Goal: Information Seeking & Learning: Learn about a topic

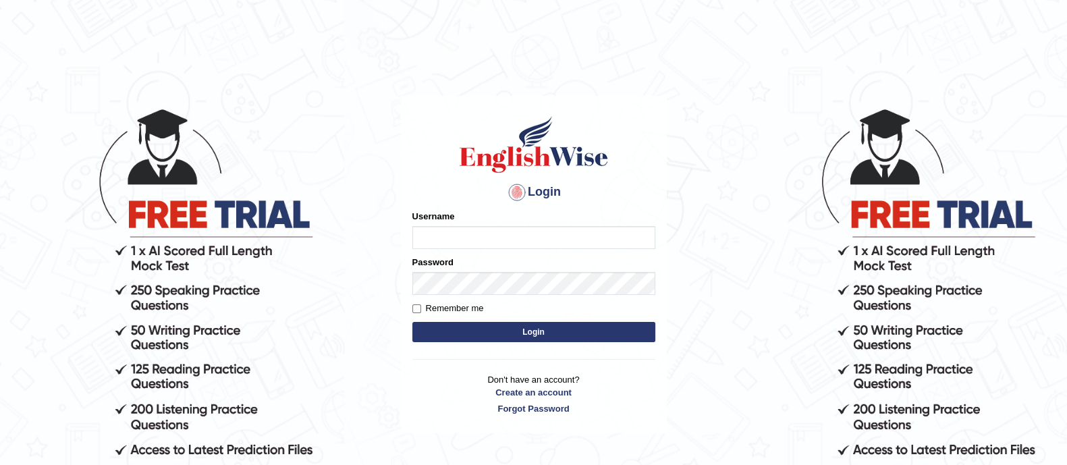
type input "GreeshmaV"
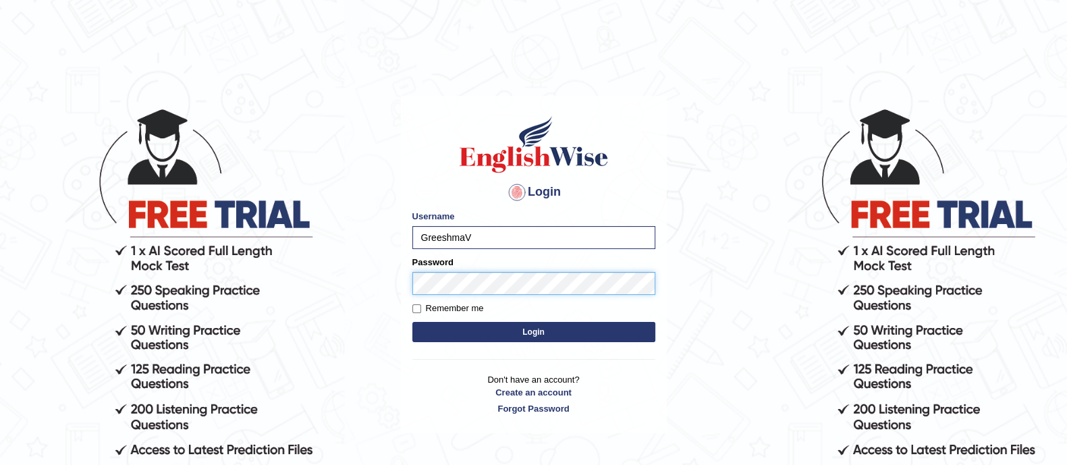
click at [412, 322] on button "Login" at bounding box center [533, 332] width 243 height 20
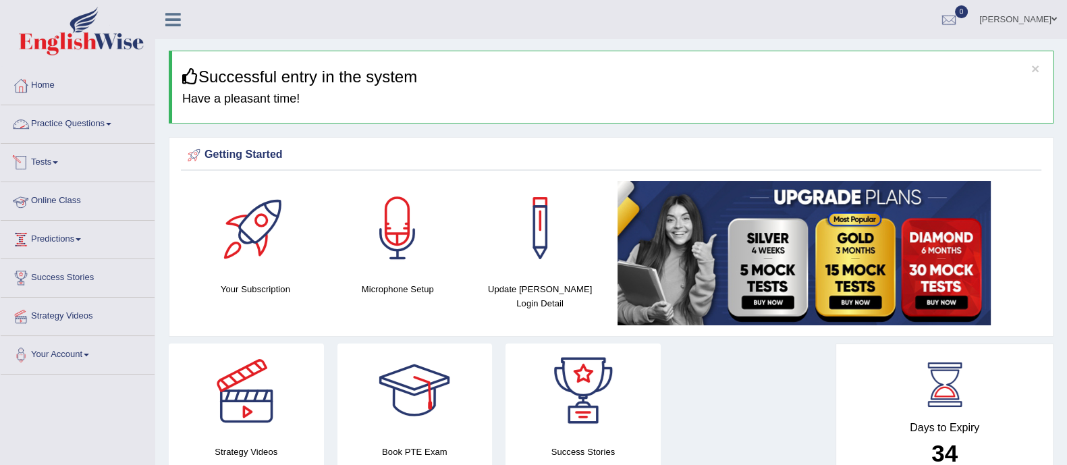
click at [79, 121] on link "Practice Questions" at bounding box center [78, 122] width 154 height 34
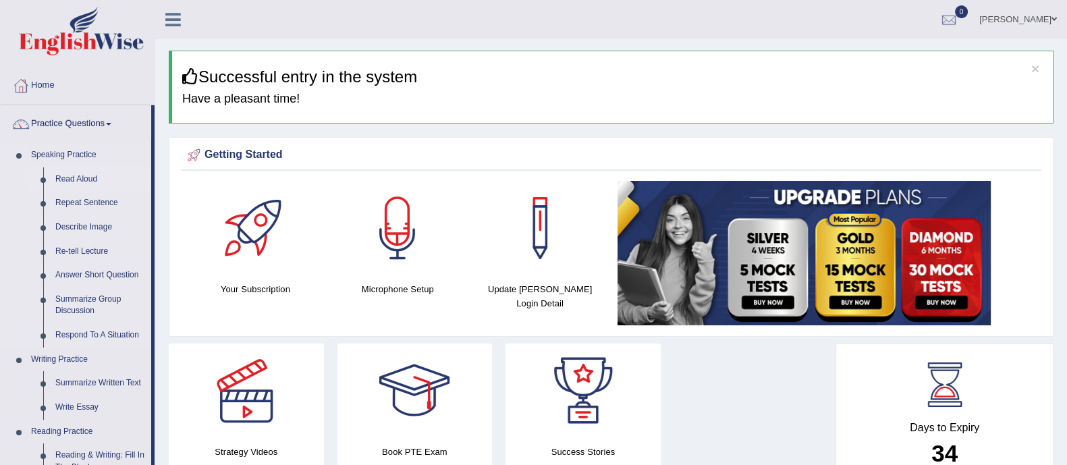
click at [71, 174] on link "Read Aloud" at bounding box center [100, 179] width 102 height 24
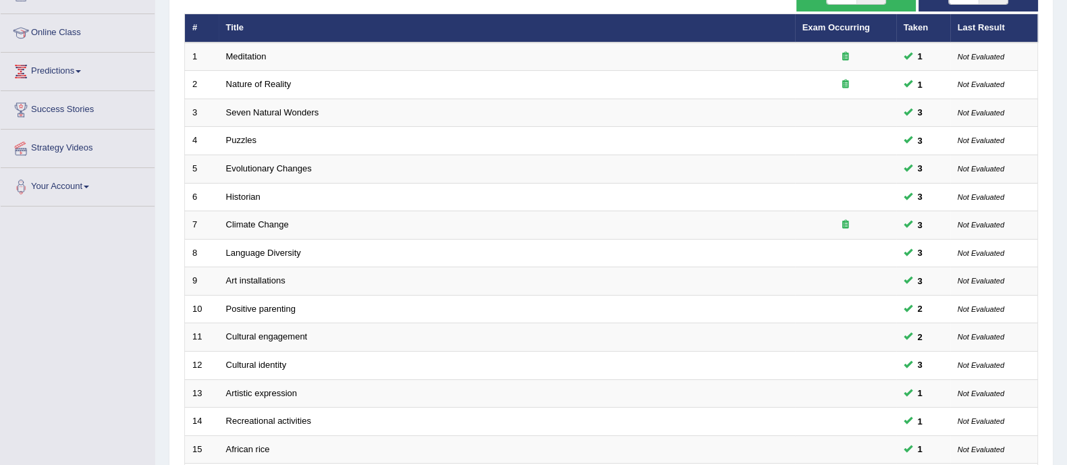
scroll to position [425, 0]
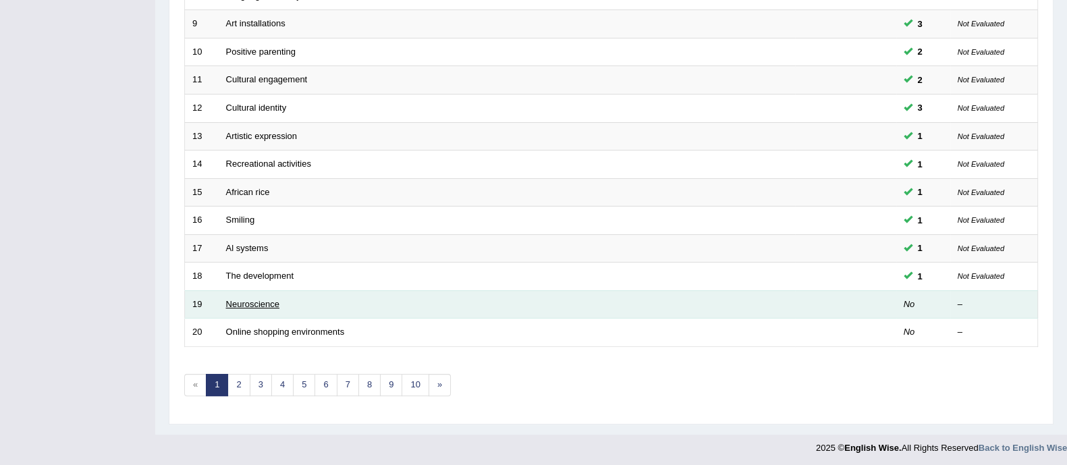
click at [252, 301] on link "Neuroscience" at bounding box center [253, 304] width 54 height 10
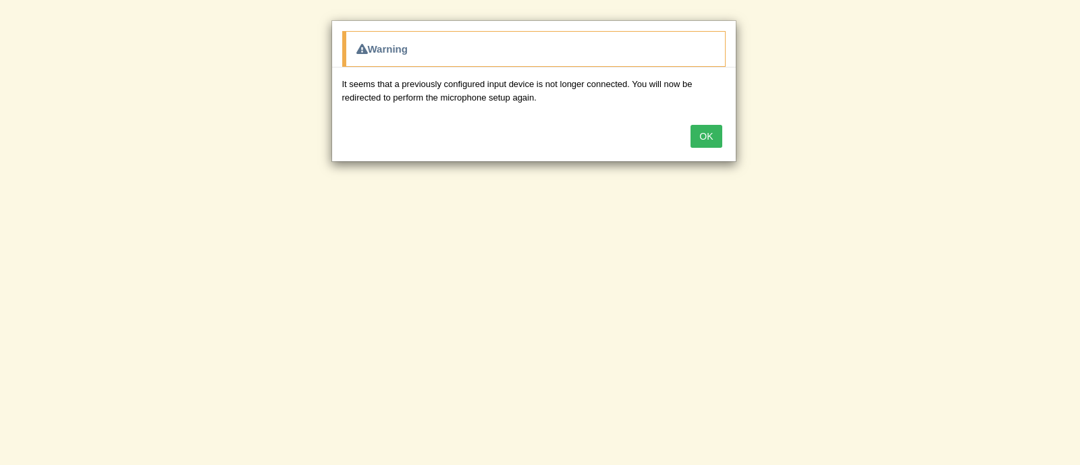
click at [707, 136] on button "OK" at bounding box center [705, 136] width 31 height 23
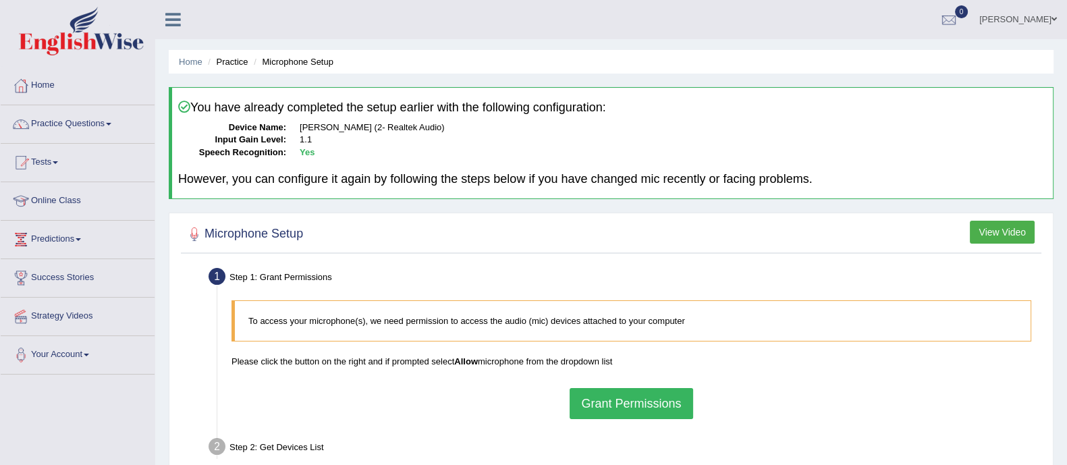
click at [636, 404] on button "Grant Permissions" at bounding box center [630, 403] width 123 height 31
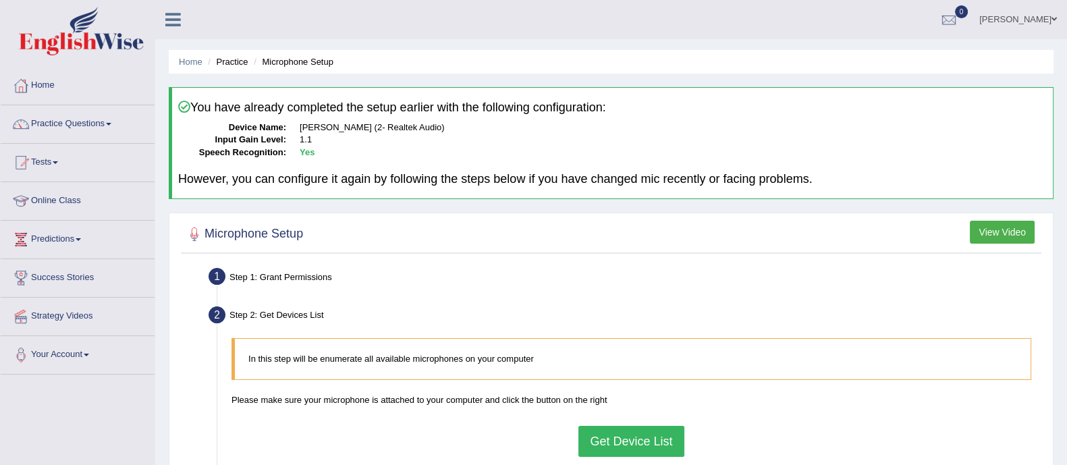
click at [634, 434] on button "Get Device List" at bounding box center [630, 441] width 105 height 31
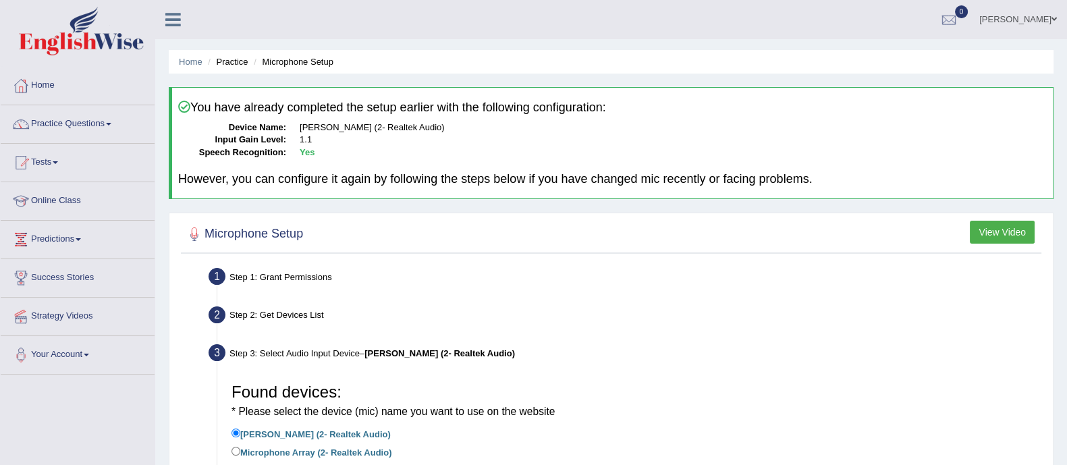
scroll to position [168, 0]
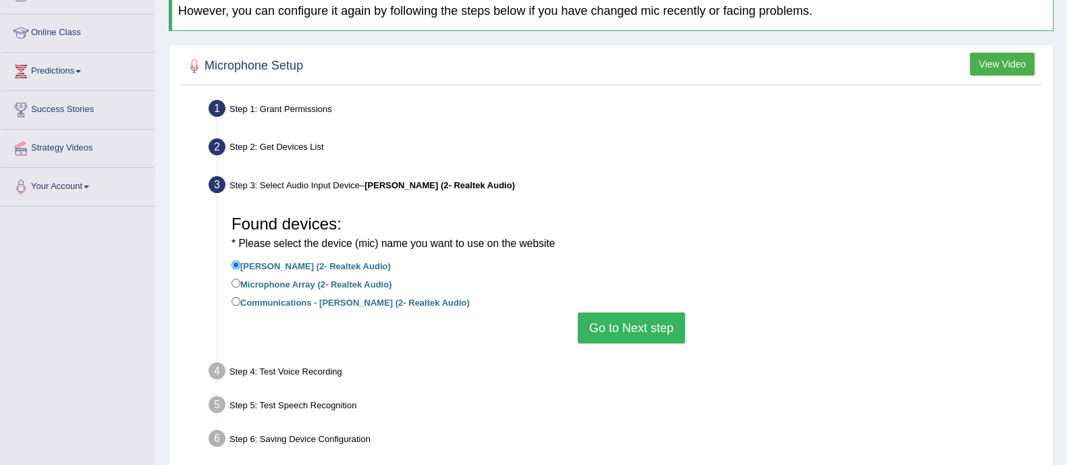
click at [615, 335] on button "Go to Next step" at bounding box center [631, 327] width 107 height 31
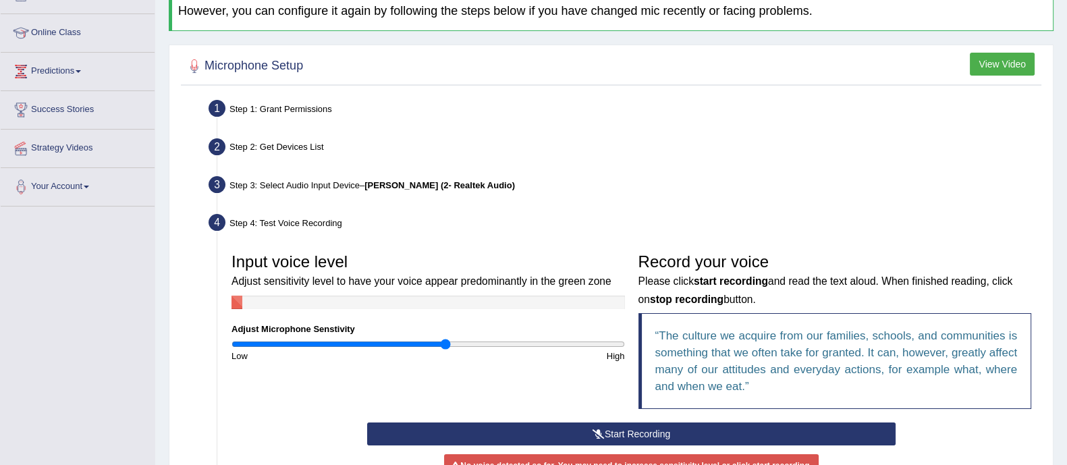
scroll to position [253, 0]
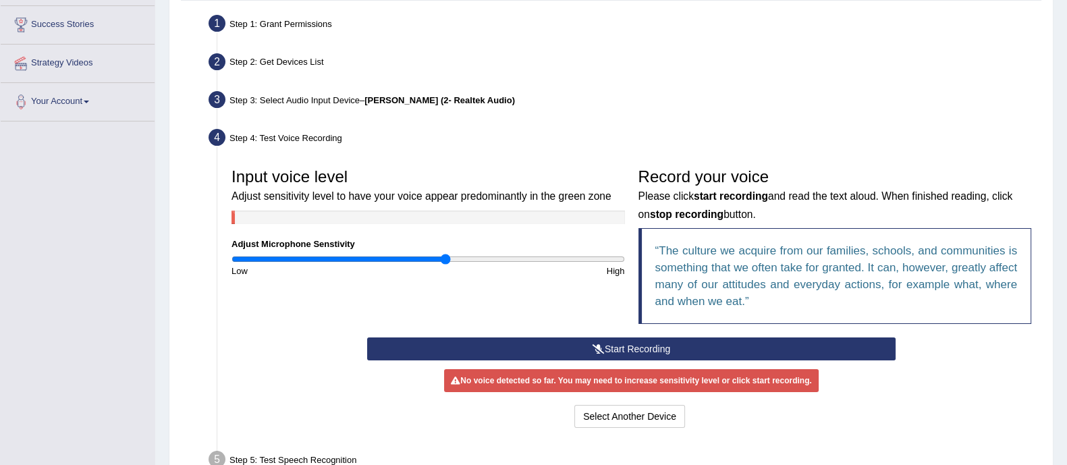
click at [623, 342] on button "Start Recording" at bounding box center [631, 348] width 528 height 23
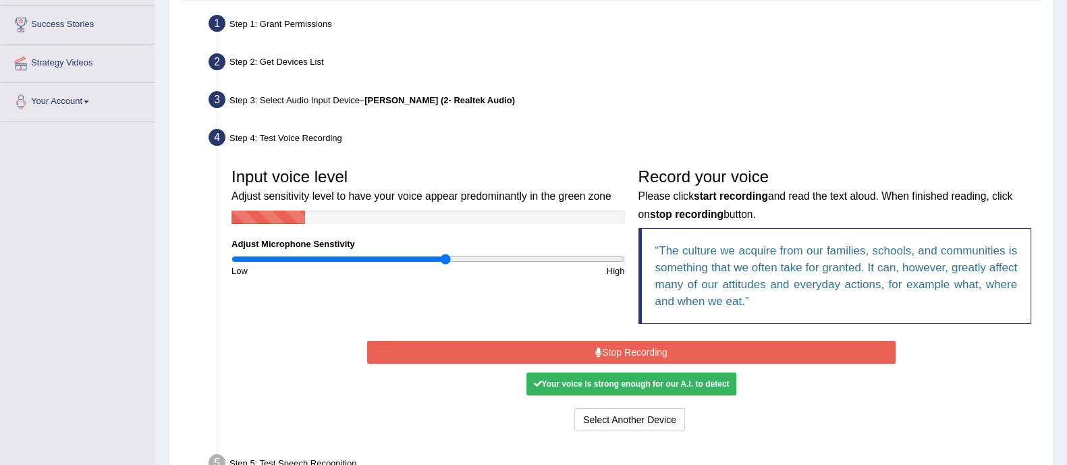
click at [623, 343] on button "Stop Recording" at bounding box center [631, 352] width 528 height 23
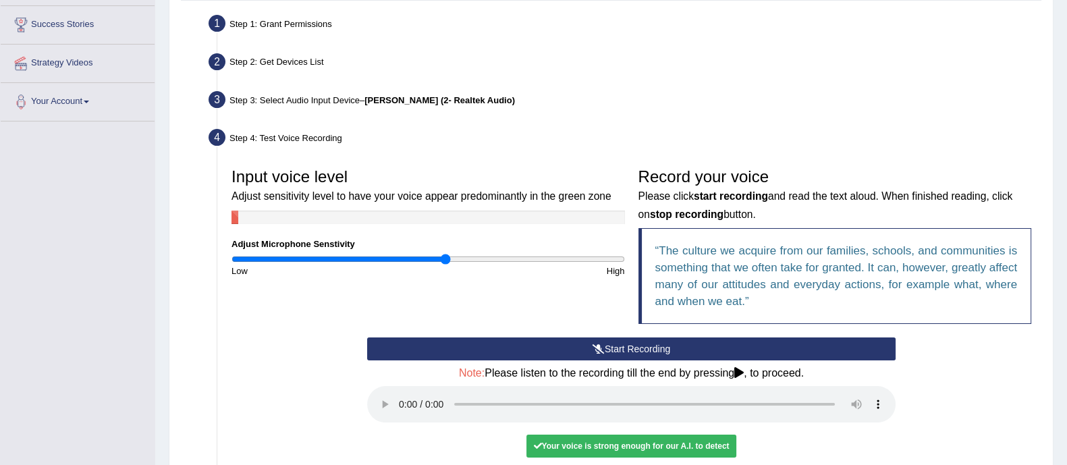
scroll to position [422, 0]
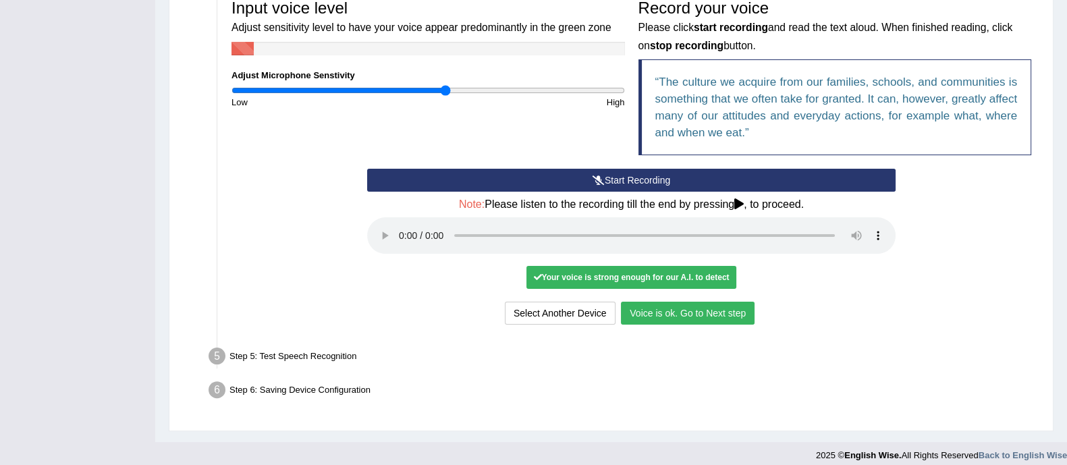
click at [644, 320] on button "Voice is ok. Go to Next step" at bounding box center [688, 313] width 134 height 23
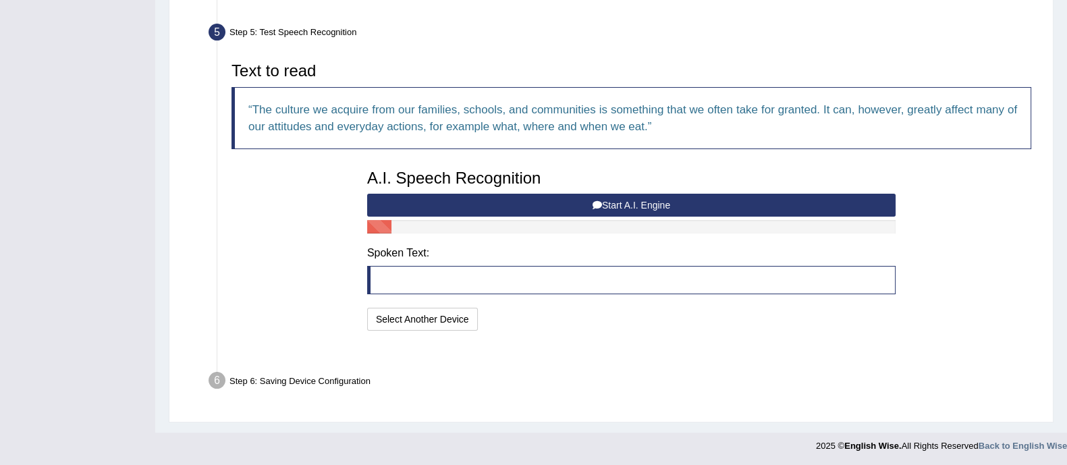
scroll to position [377, 0]
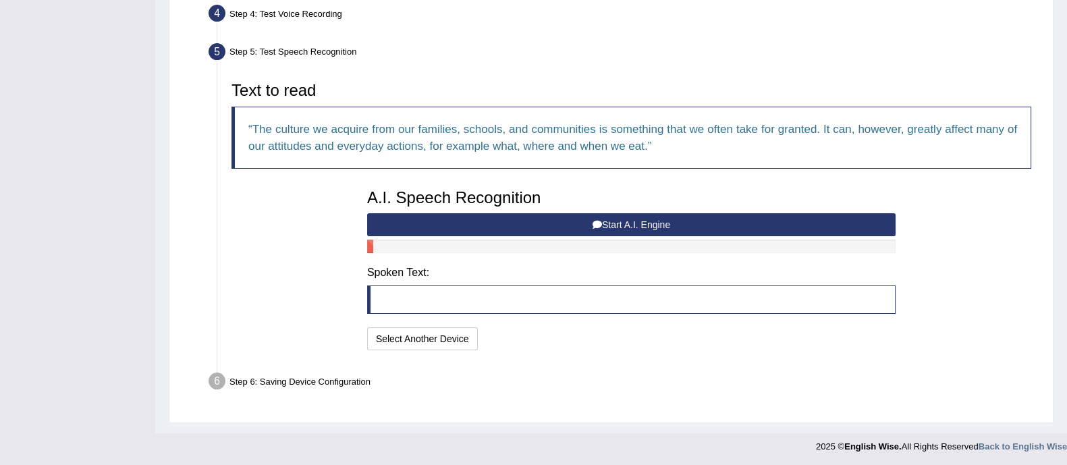
click at [528, 223] on button "Start A.I. Engine" at bounding box center [631, 224] width 528 height 23
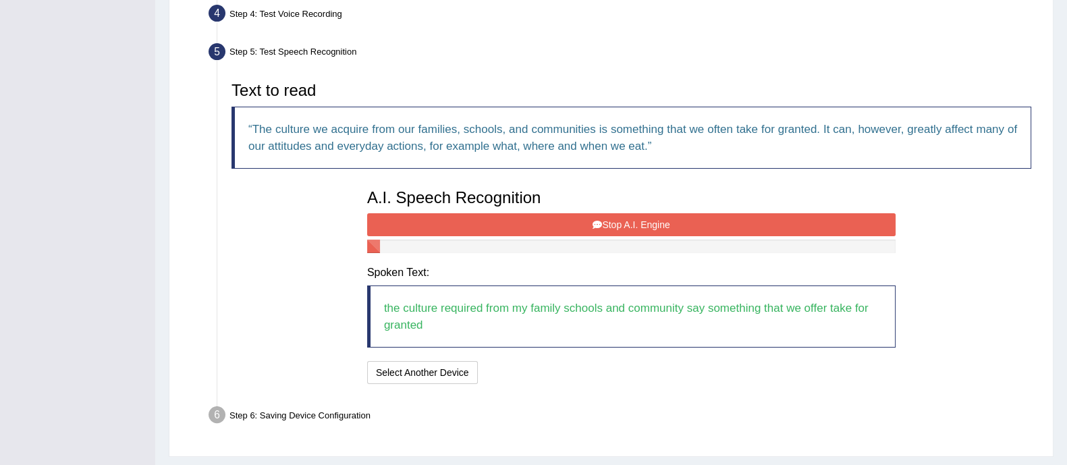
click at [580, 225] on button "Stop A.I. Engine" at bounding box center [631, 224] width 528 height 23
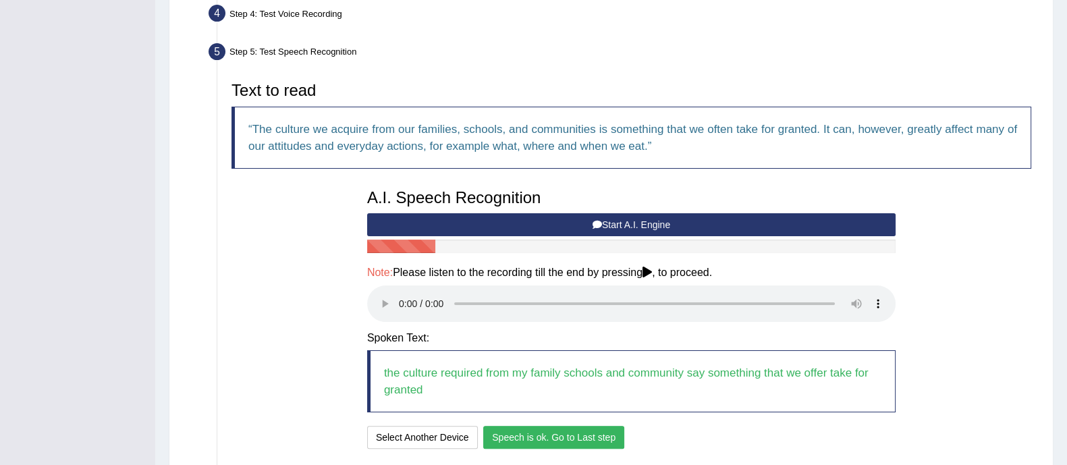
click at [540, 430] on button "Speech is ok. Go to Last step" at bounding box center [553, 437] width 141 height 23
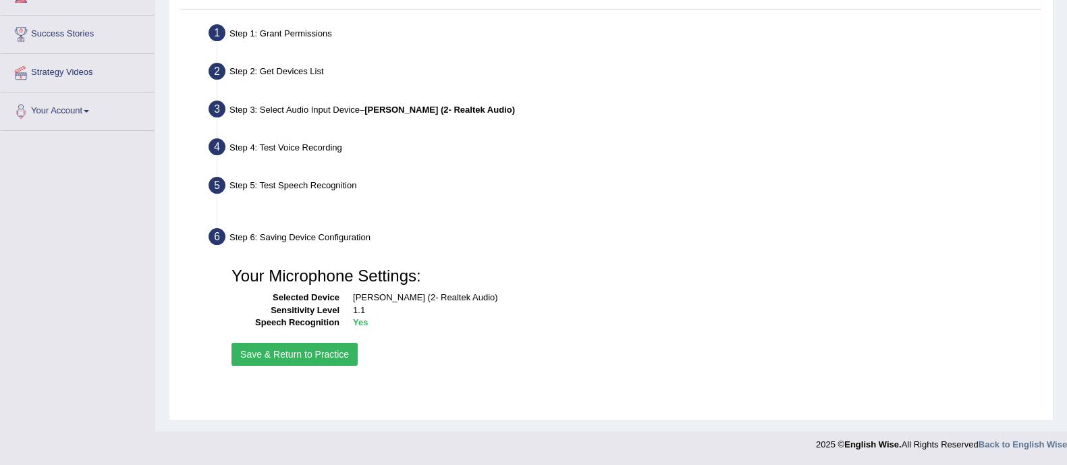
scroll to position [243, 0]
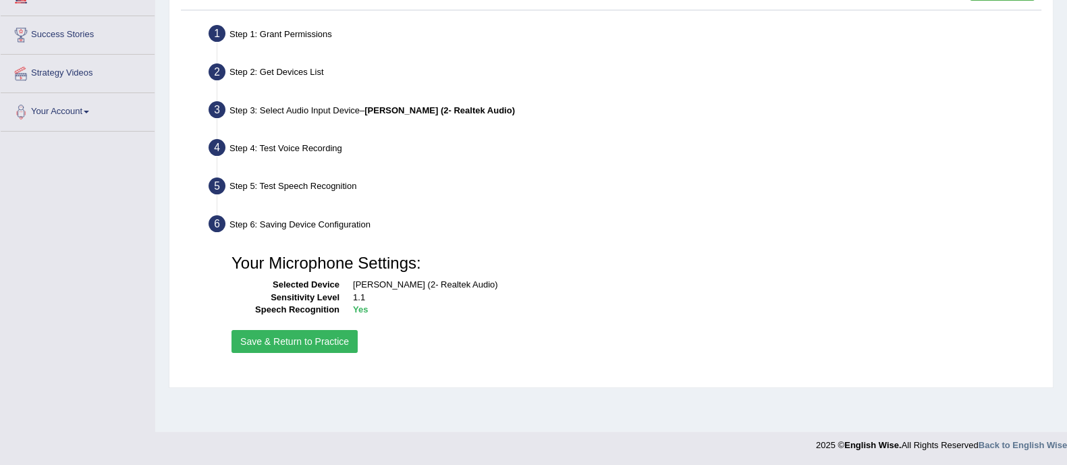
click at [328, 333] on button "Save & Return to Practice" at bounding box center [294, 341] width 126 height 23
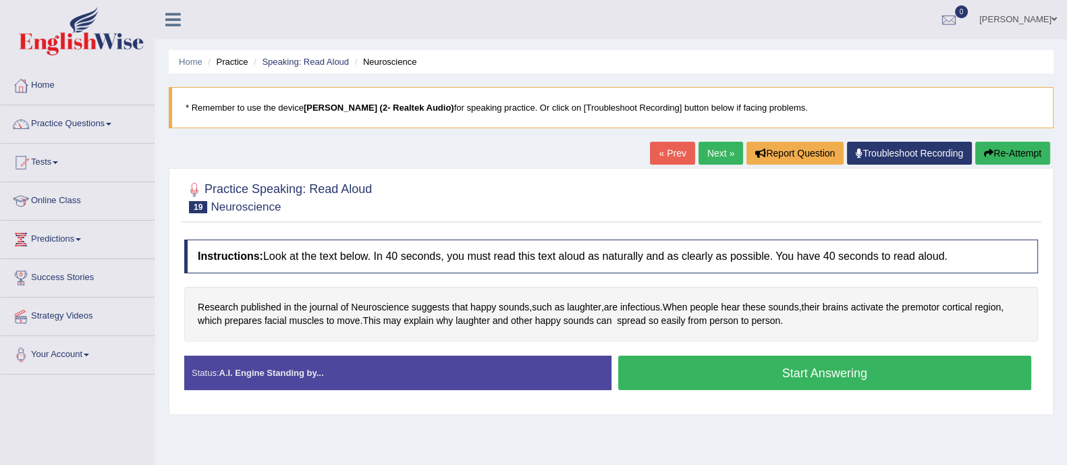
click at [688, 362] on button "Start Answering" at bounding box center [825, 373] width 414 height 34
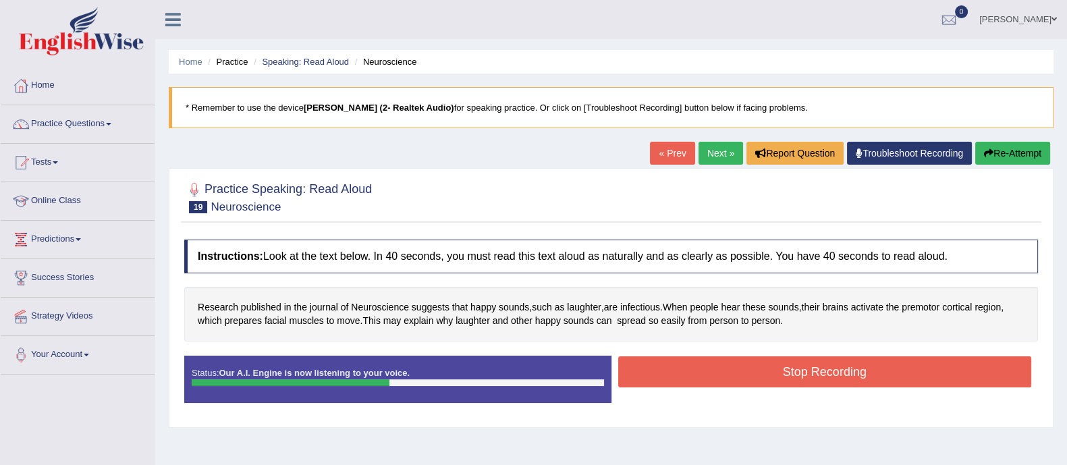
click at [701, 373] on button "Stop Recording" at bounding box center [825, 371] width 414 height 31
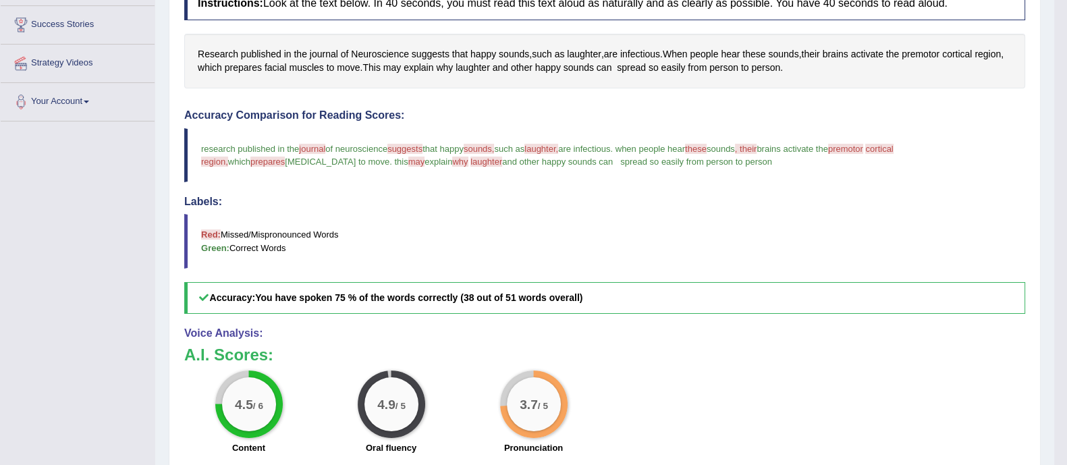
scroll to position [84, 0]
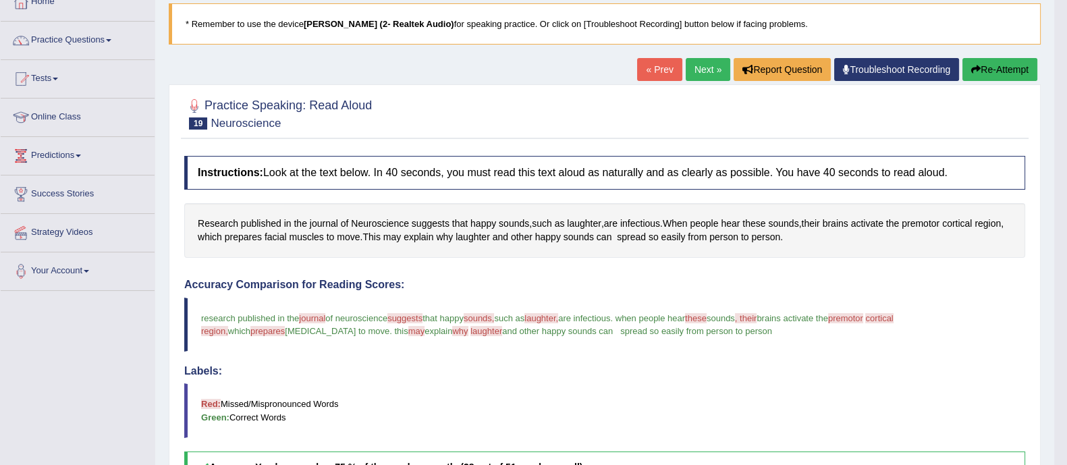
drag, startPoint x: 708, startPoint y: 69, endPoint x: 693, endPoint y: 77, distance: 16.9
click at [707, 69] on link "Next »" at bounding box center [707, 69] width 45 height 23
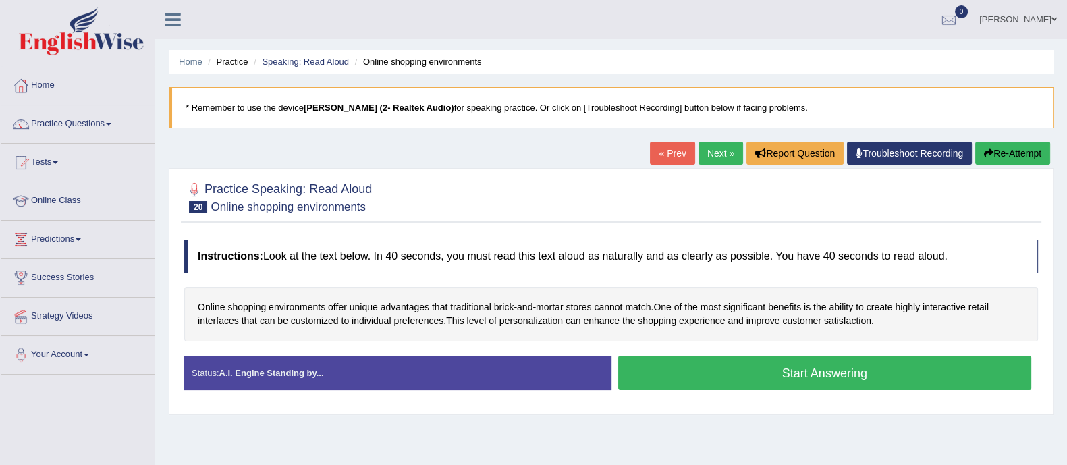
click at [661, 369] on button "Start Answering" at bounding box center [825, 373] width 414 height 34
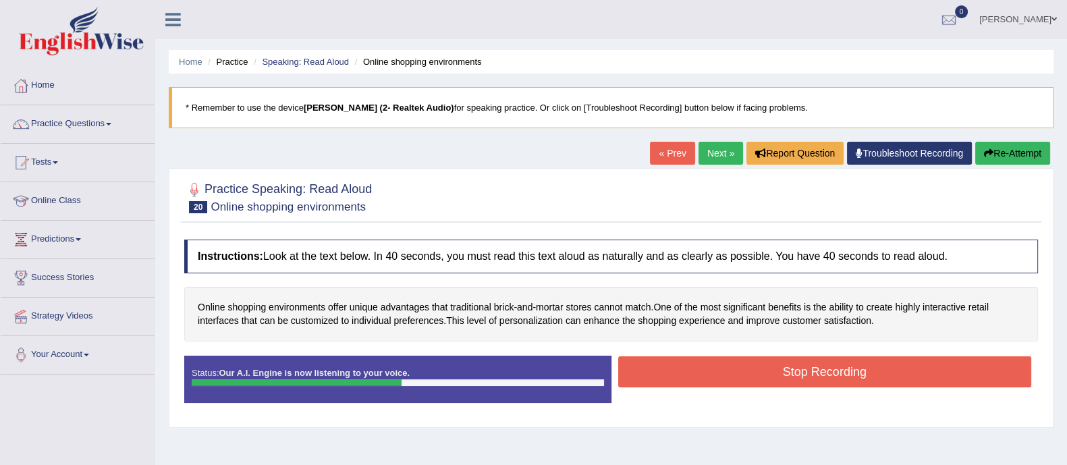
click at [667, 374] on button "Stop Recording" at bounding box center [825, 371] width 414 height 31
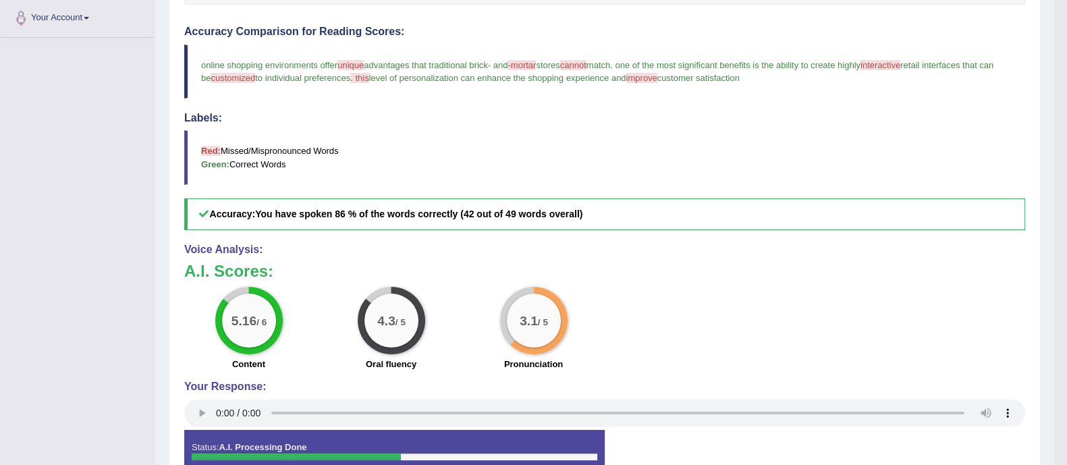
scroll to position [84, 0]
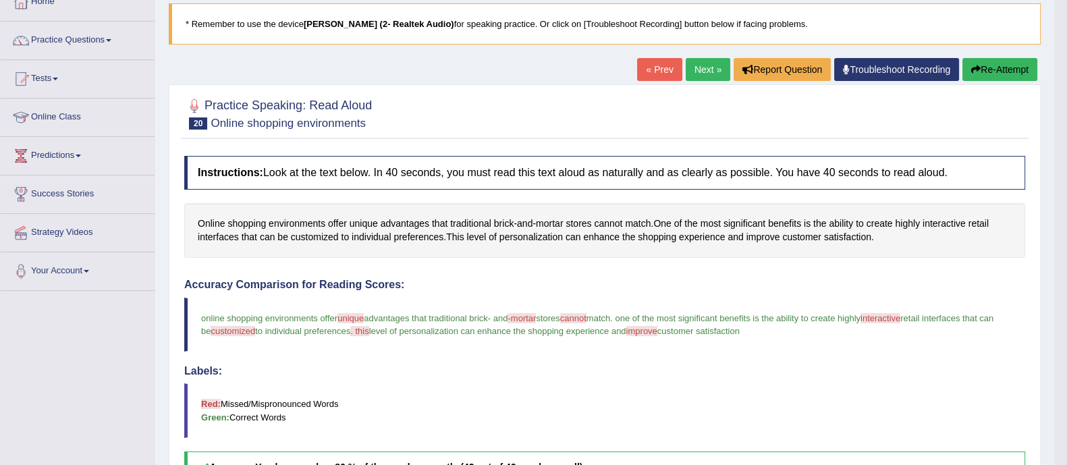
click at [708, 72] on link "Next »" at bounding box center [707, 69] width 45 height 23
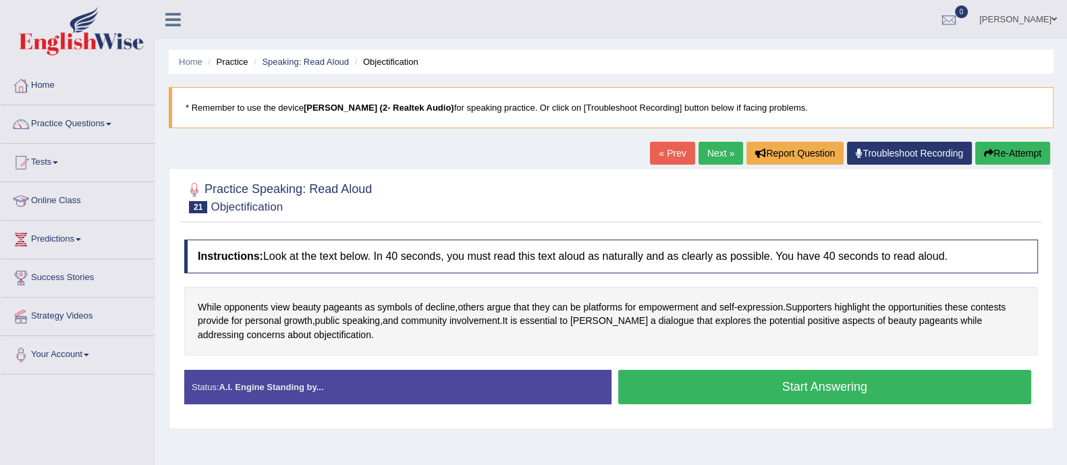
click at [709, 387] on button "Start Answering" at bounding box center [825, 387] width 414 height 34
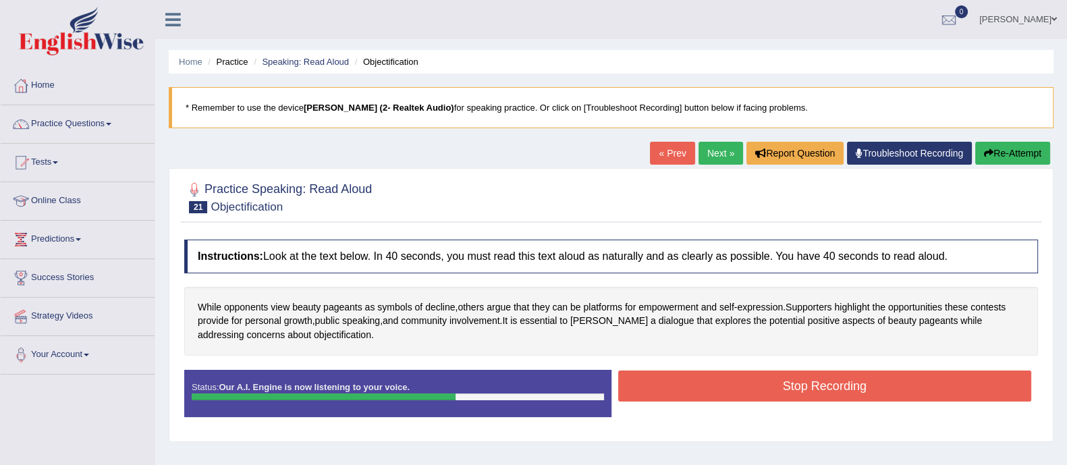
click at [715, 388] on button "Stop Recording" at bounding box center [825, 385] width 414 height 31
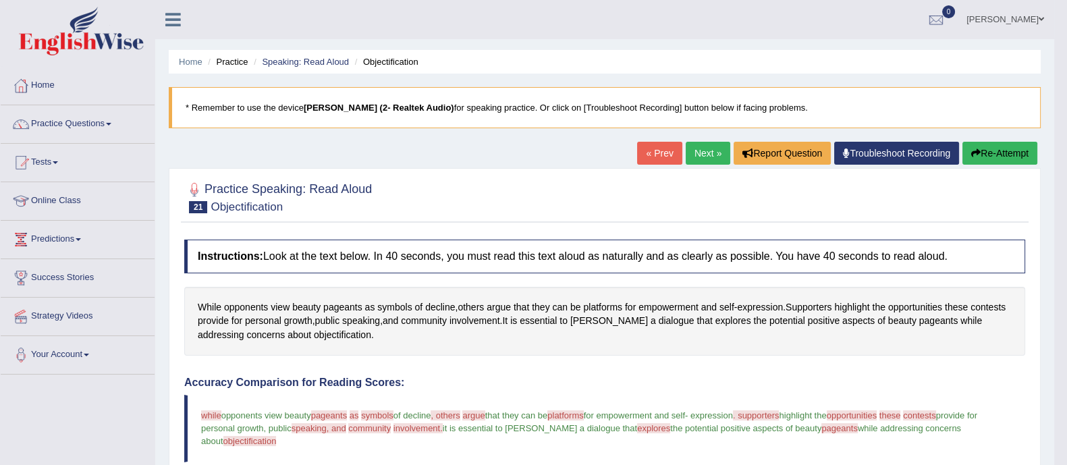
click at [698, 149] on link "Next »" at bounding box center [707, 153] width 45 height 23
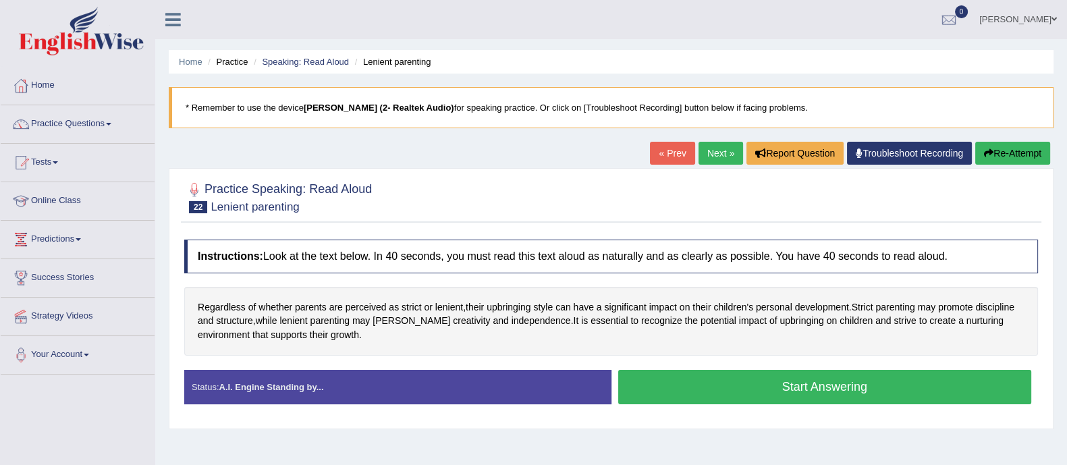
click at [725, 387] on button "Start Answering" at bounding box center [825, 387] width 414 height 34
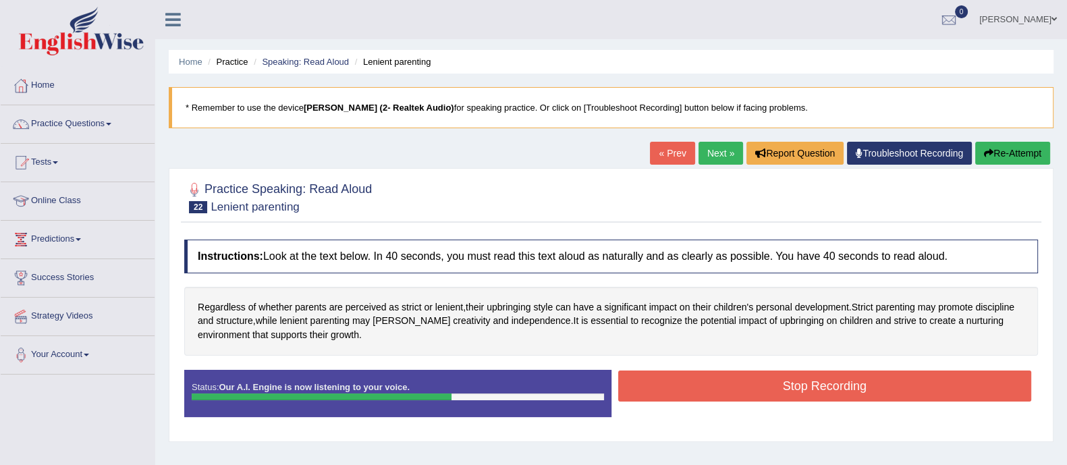
click at [727, 393] on button "Stop Recording" at bounding box center [825, 385] width 414 height 31
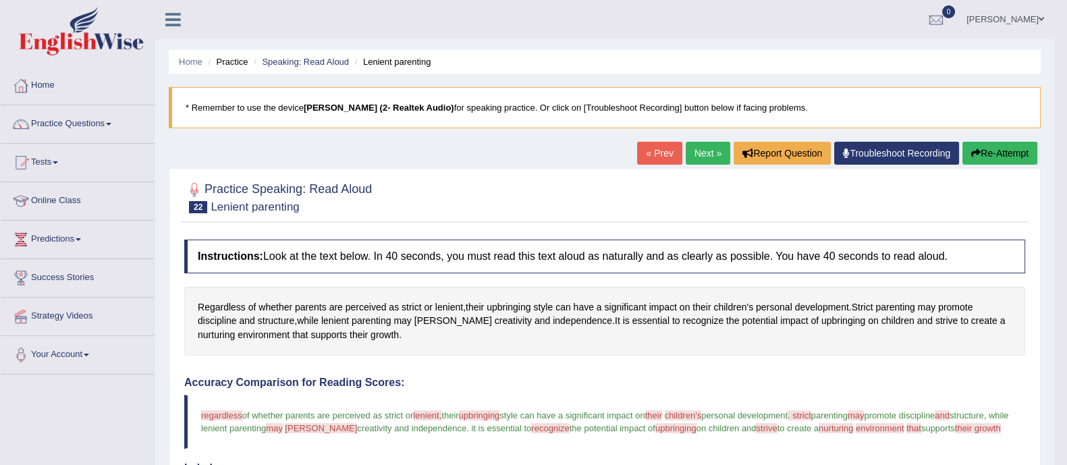
click at [690, 152] on link "Next »" at bounding box center [707, 153] width 45 height 23
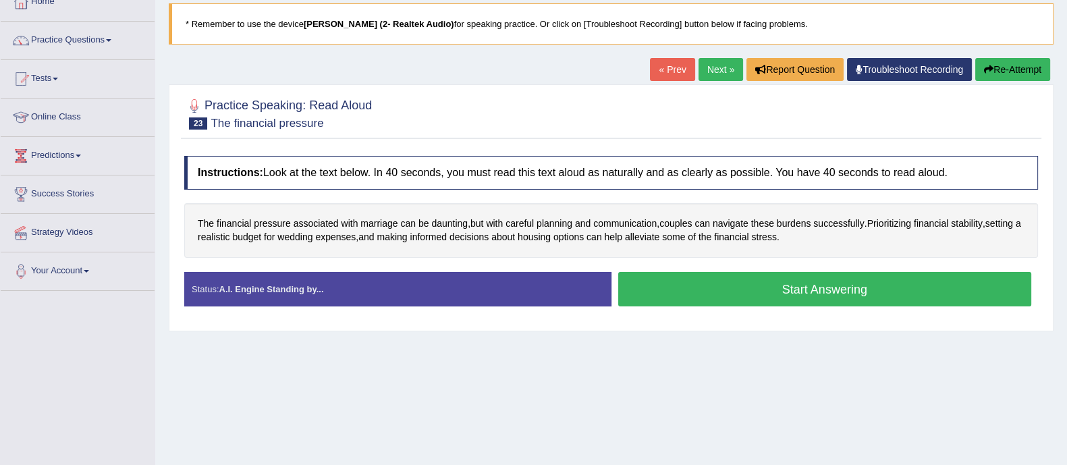
click at [708, 293] on button "Start Answering" at bounding box center [825, 289] width 414 height 34
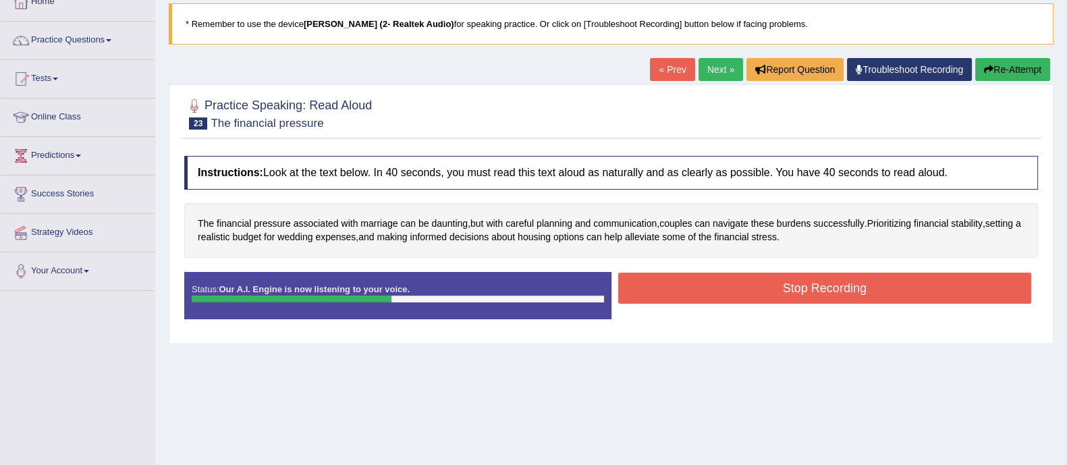
click at [704, 295] on button "Stop Recording" at bounding box center [825, 288] width 414 height 31
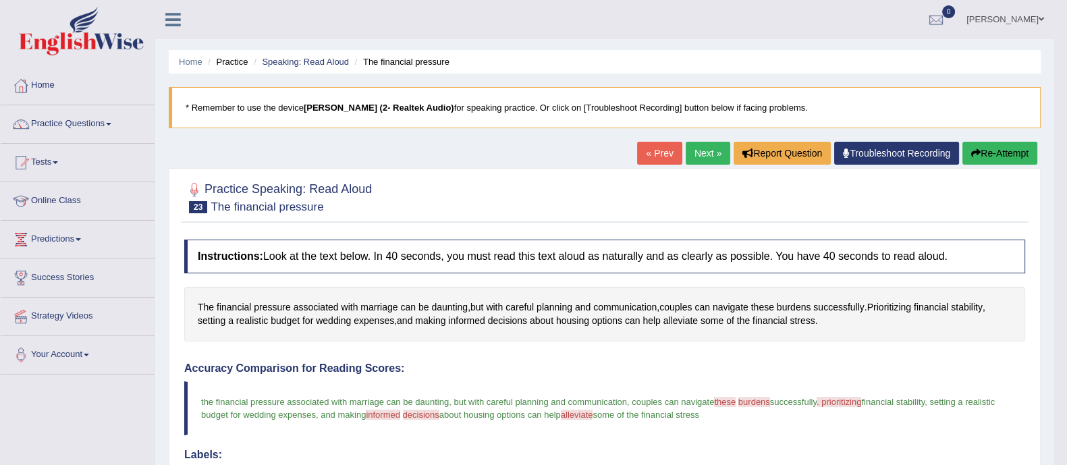
click at [685, 157] on link "Next »" at bounding box center [707, 153] width 45 height 23
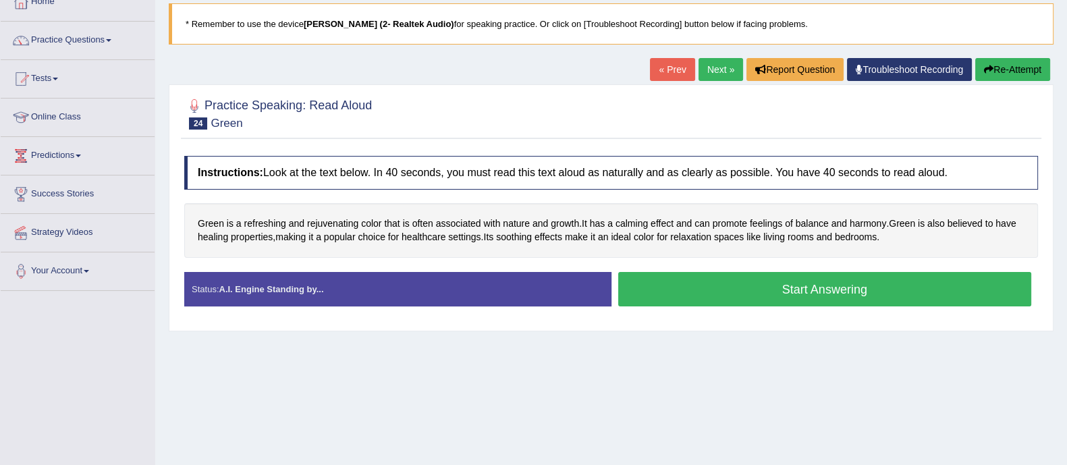
click at [686, 291] on button "Start Answering" at bounding box center [825, 289] width 414 height 34
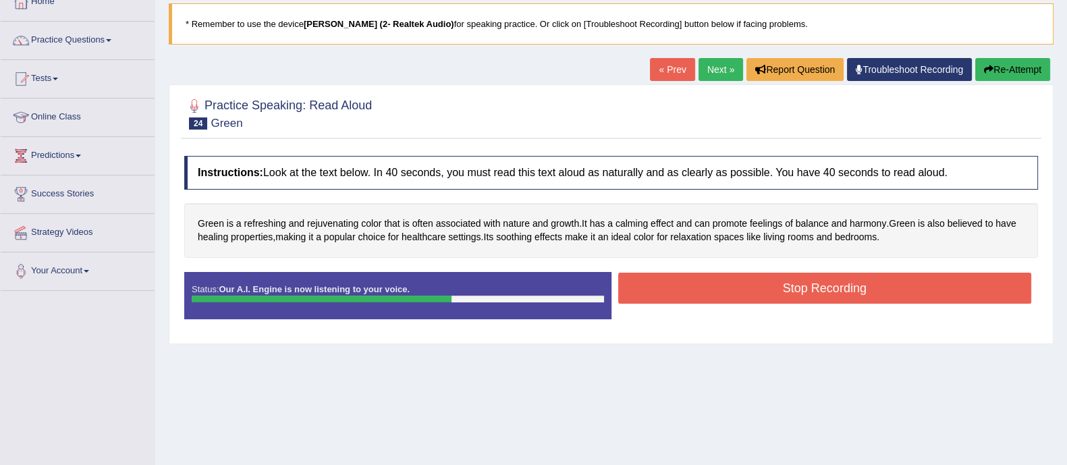
click at [688, 291] on button "Stop Recording" at bounding box center [825, 288] width 414 height 31
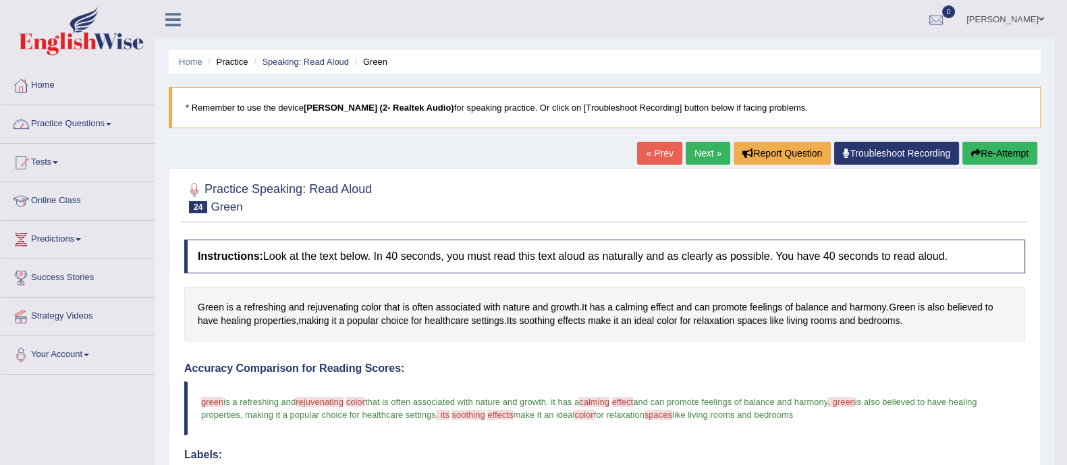
click at [103, 126] on link "Practice Questions" at bounding box center [78, 122] width 154 height 34
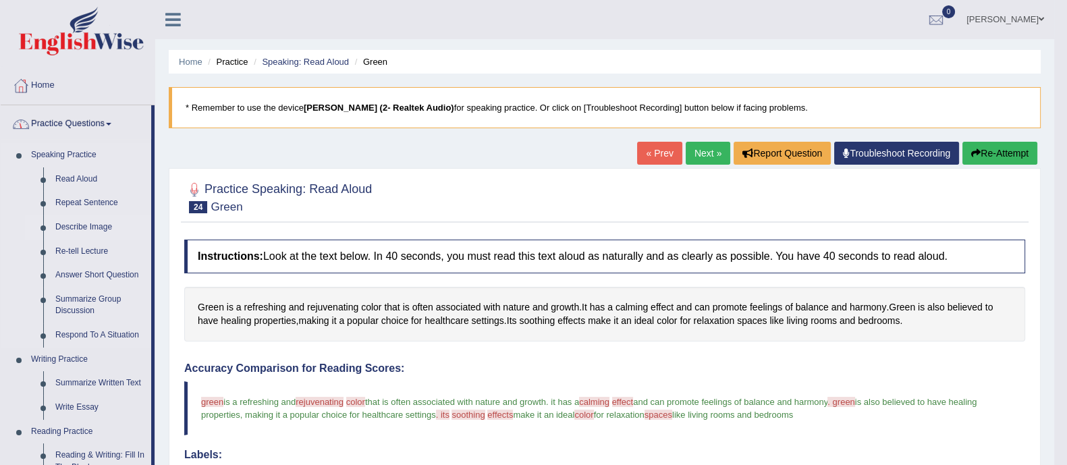
click at [87, 225] on link "Describe Image" at bounding box center [100, 227] width 102 height 24
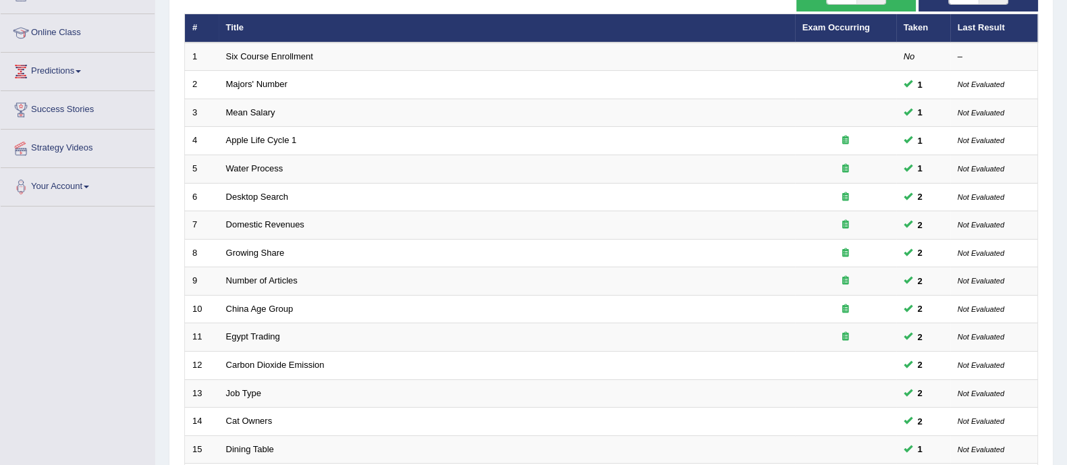
scroll to position [425, 0]
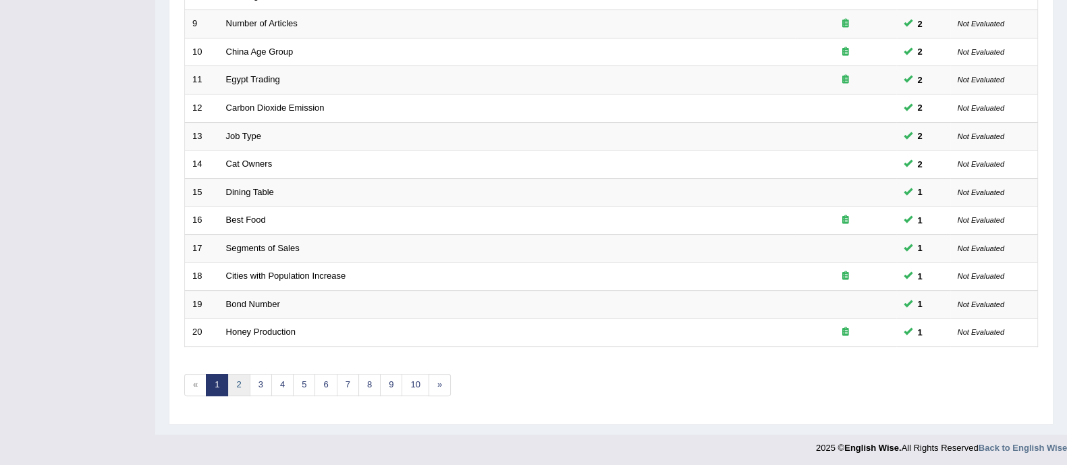
click at [243, 376] on link "2" at bounding box center [238, 385] width 22 height 22
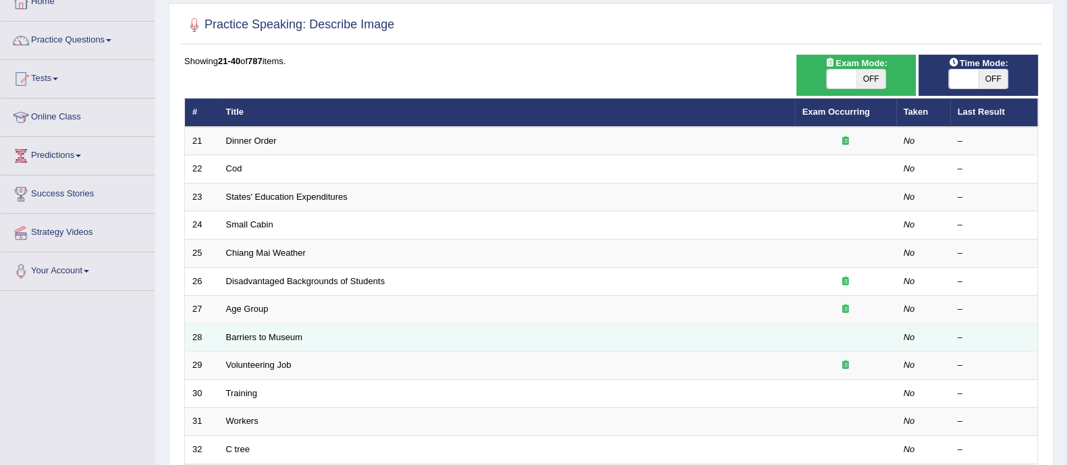
scroll to position [422, 0]
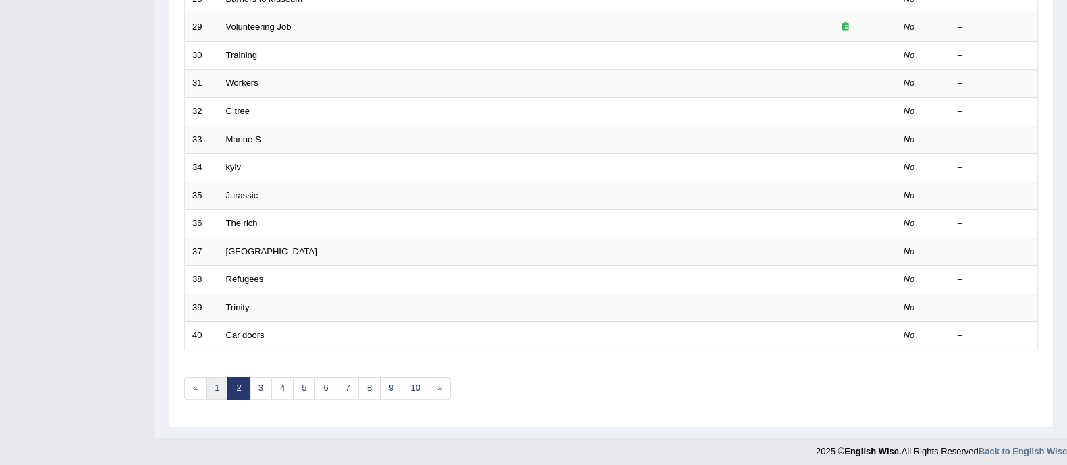
click at [215, 380] on link "1" at bounding box center [217, 388] width 22 height 22
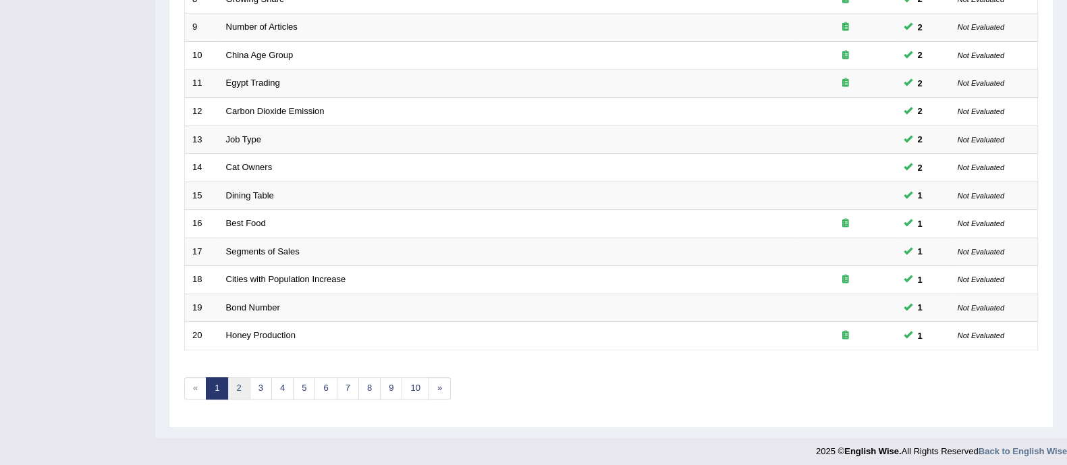
click at [236, 387] on link "2" at bounding box center [238, 388] width 22 height 22
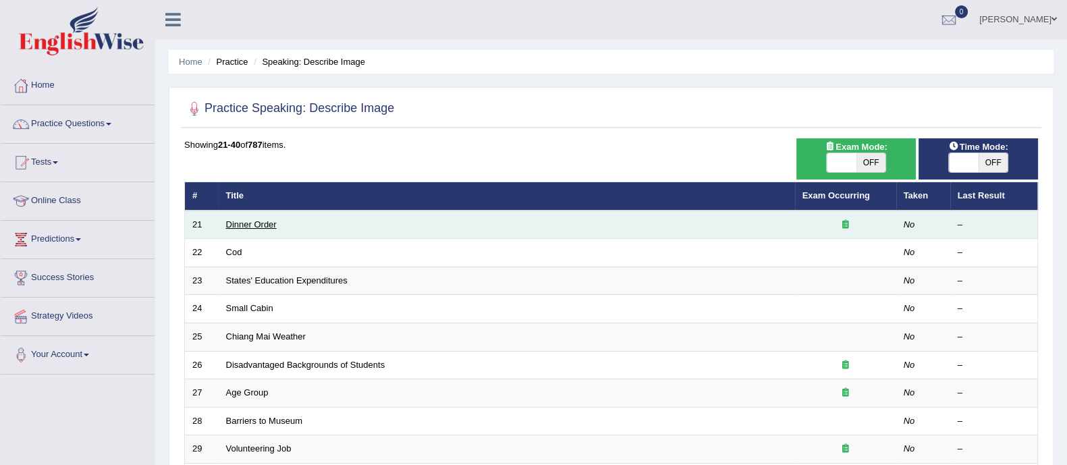
click at [246, 223] on link "Dinner Order" at bounding box center [251, 224] width 51 height 10
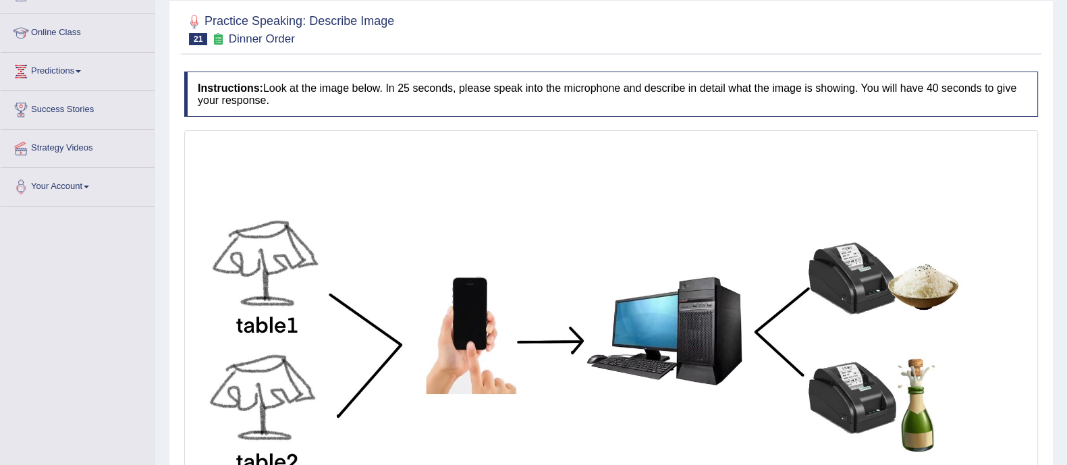
scroll to position [337, 0]
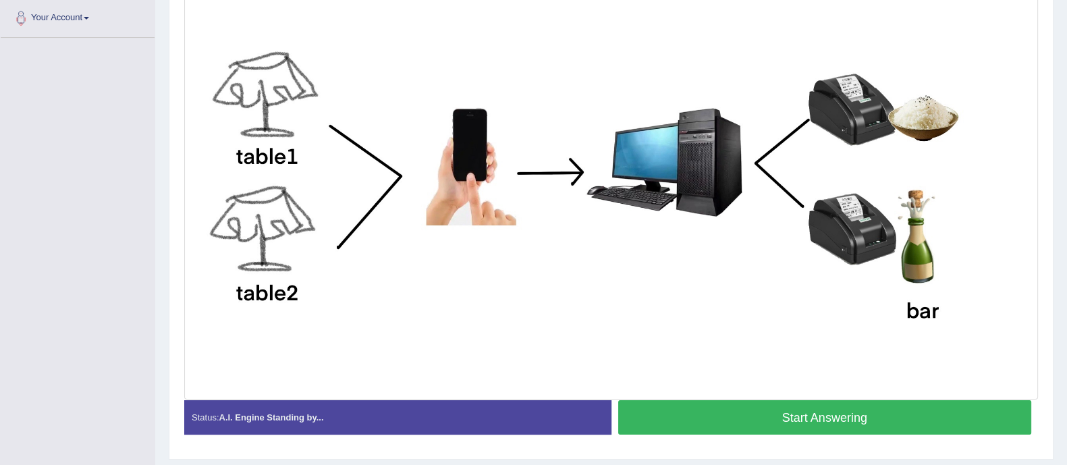
click at [678, 418] on button "Start Answering" at bounding box center [825, 417] width 414 height 34
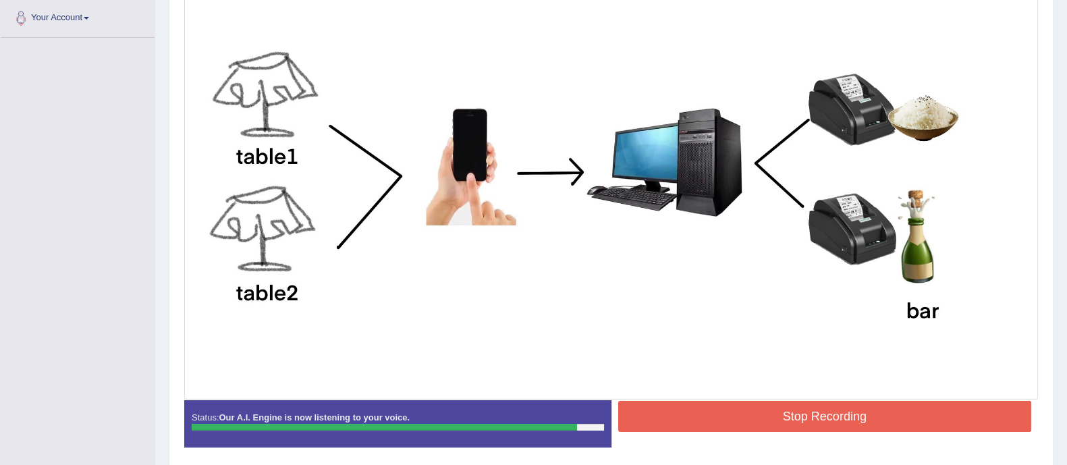
click at [668, 414] on button "Stop Recording" at bounding box center [825, 416] width 414 height 31
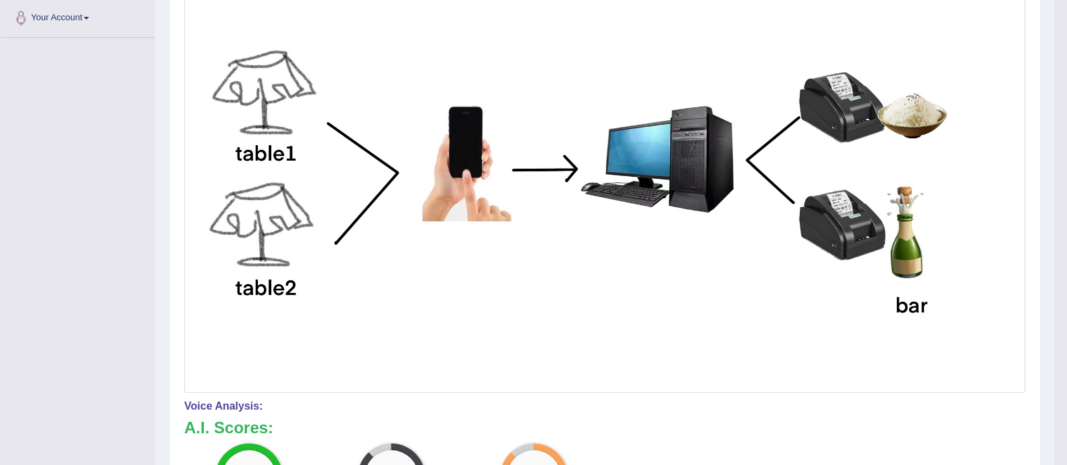
scroll to position [84, 0]
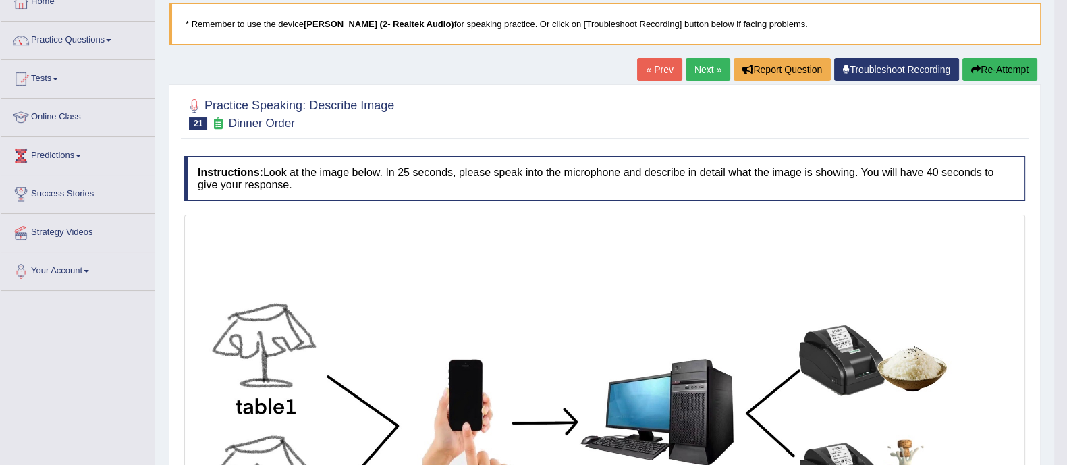
click at [698, 58] on link "Next »" at bounding box center [707, 69] width 45 height 23
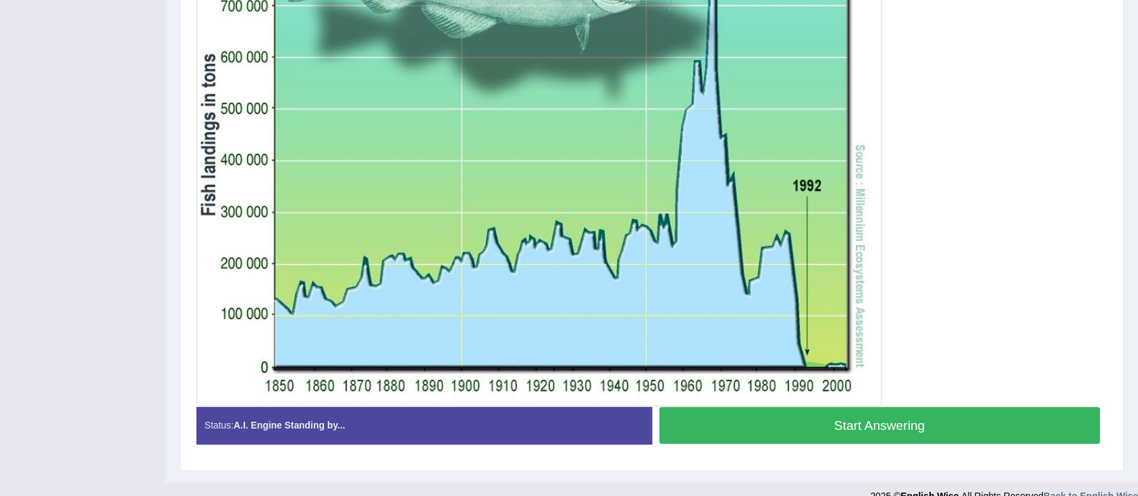
scroll to position [399, 0]
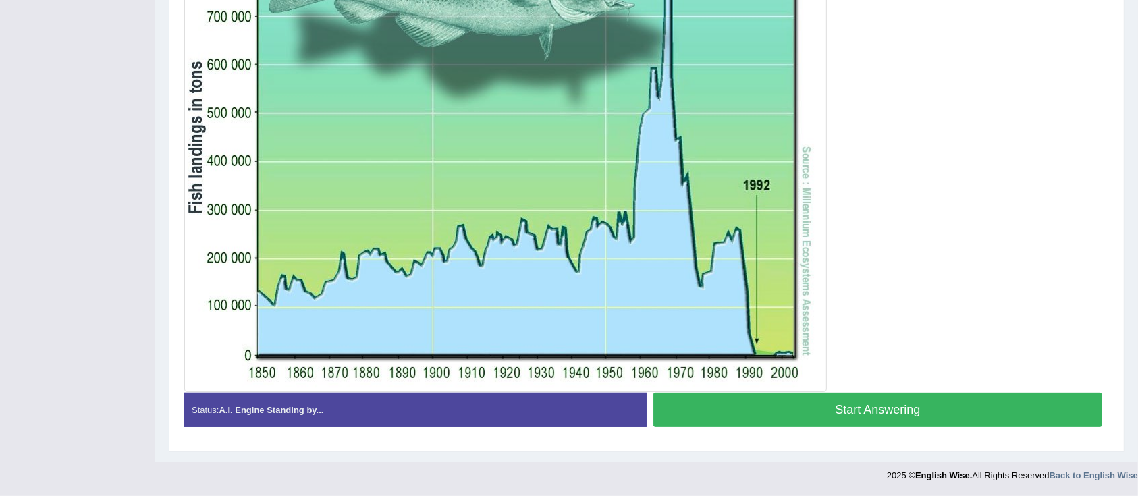
drag, startPoint x: 987, startPoint y: 0, endPoint x: 806, endPoint y: 237, distance: 298.0
click at [806, 237] on img at bounding box center [506, 140] width 636 height 498
click at [897, 414] on button "Start Answering" at bounding box center [877, 410] width 449 height 34
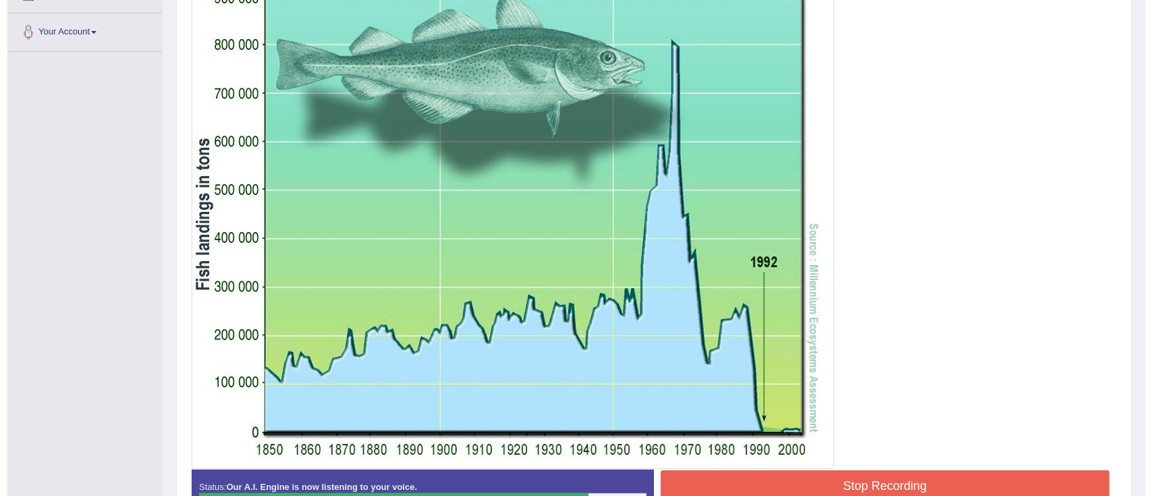
scroll to position [412, 0]
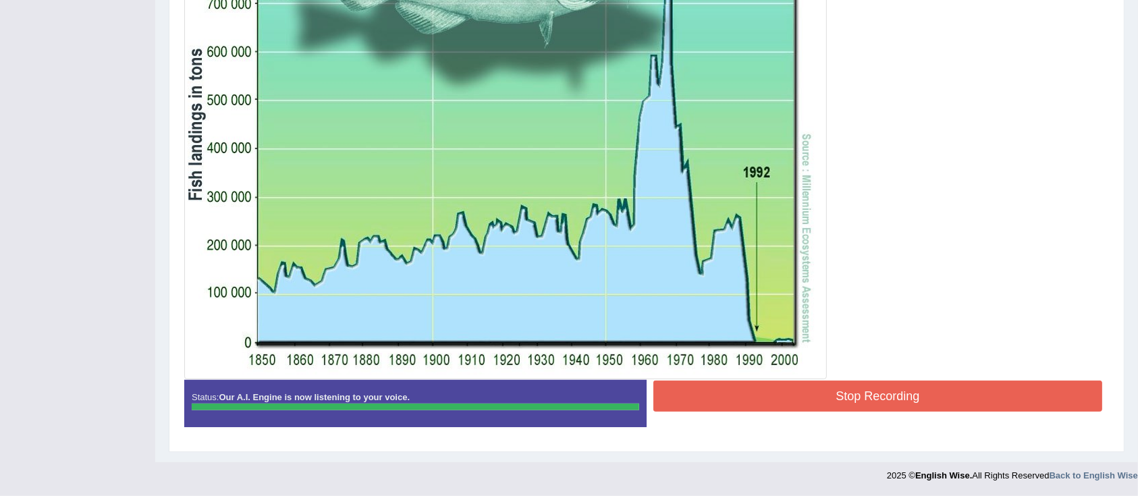
click at [763, 385] on button "Stop Recording" at bounding box center [877, 396] width 449 height 31
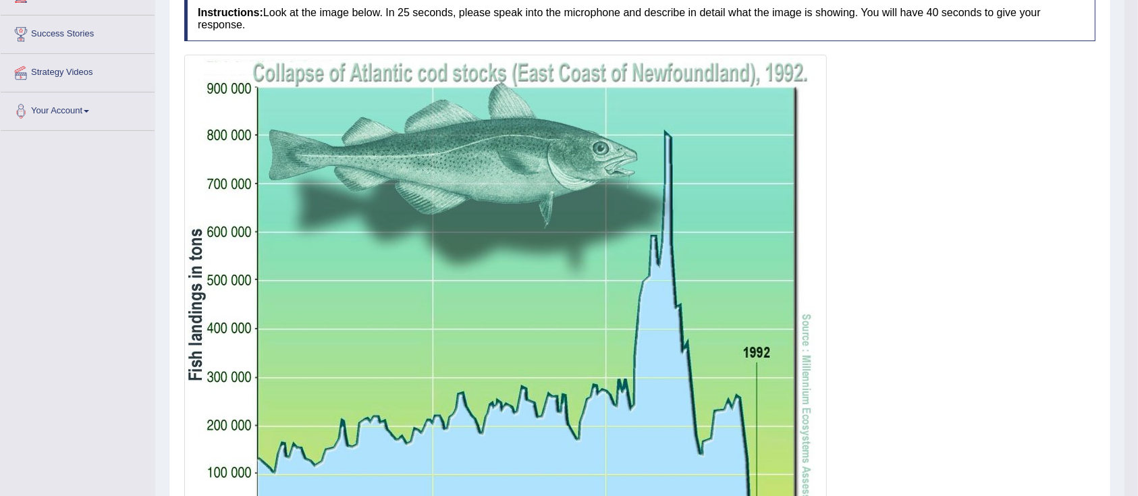
scroll to position [64, 0]
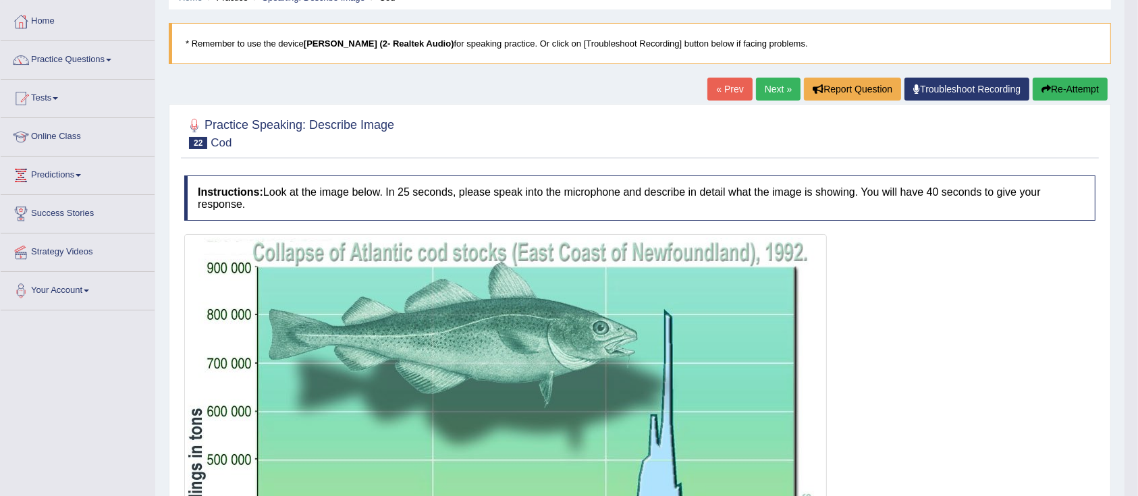
click at [775, 93] on link "Next »" at bounding box center [778, 89] width 45 height 23
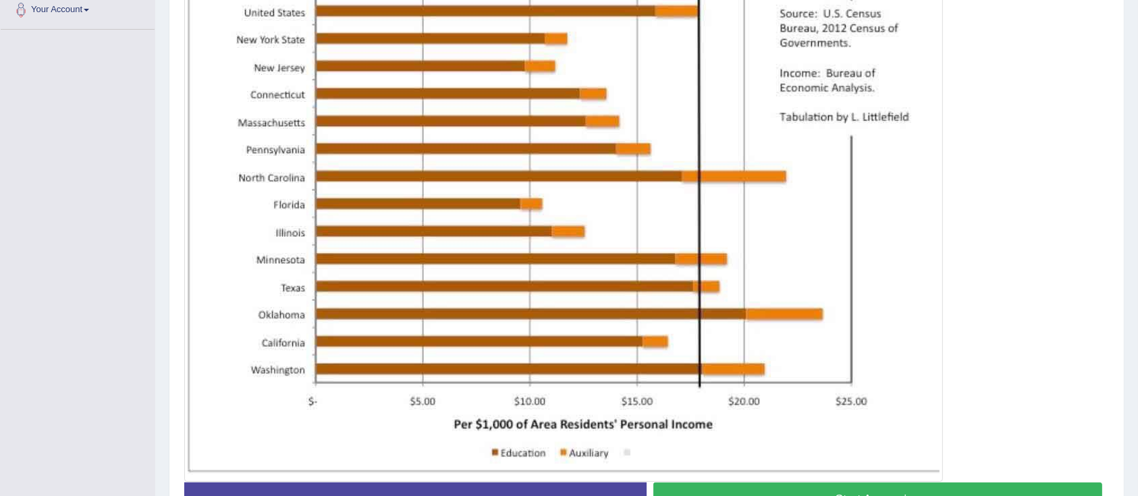
scroll to position [435, 0]
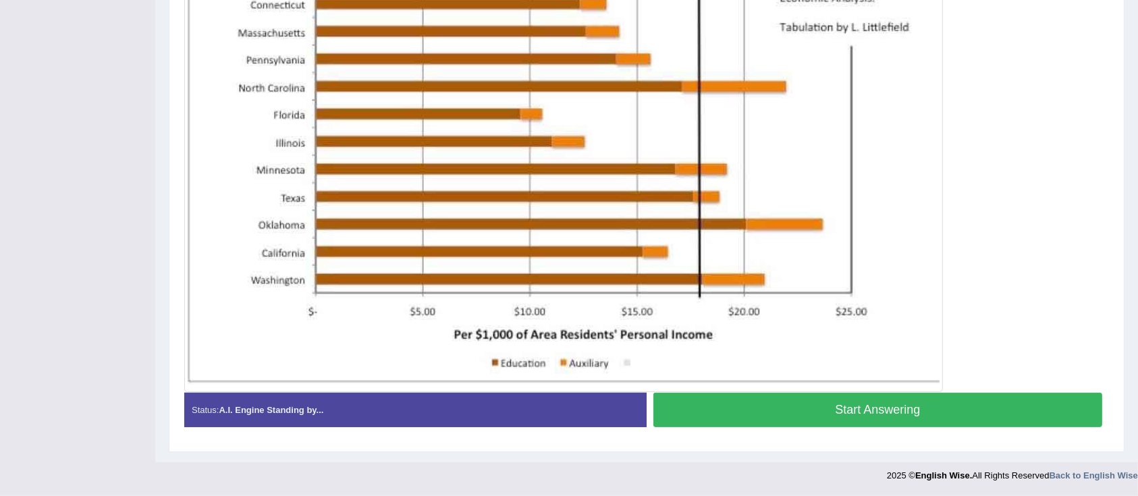
click at [904, 405] on button "Start Answering" at bounding box center [877, 410] width 449 height 34
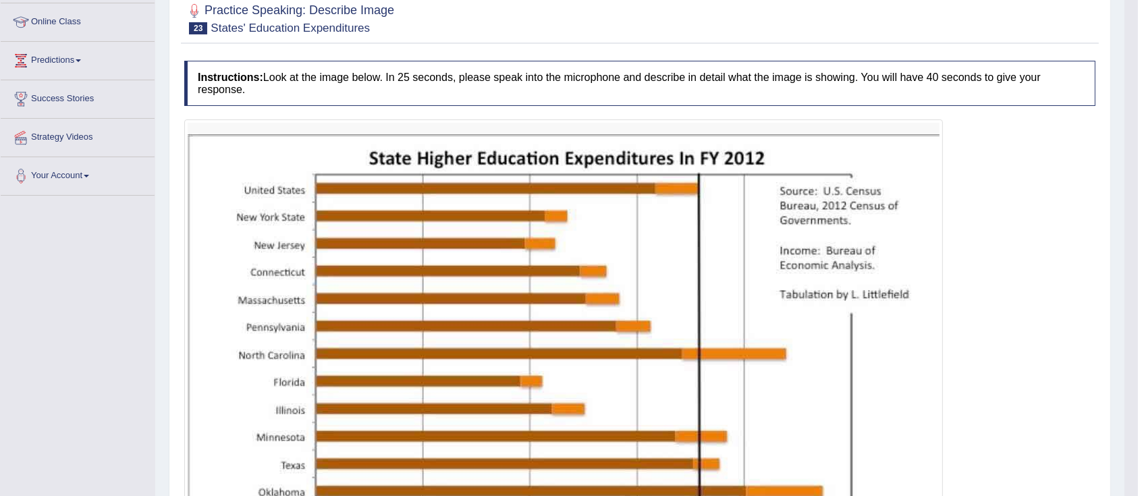
scroll to position [0, 0]
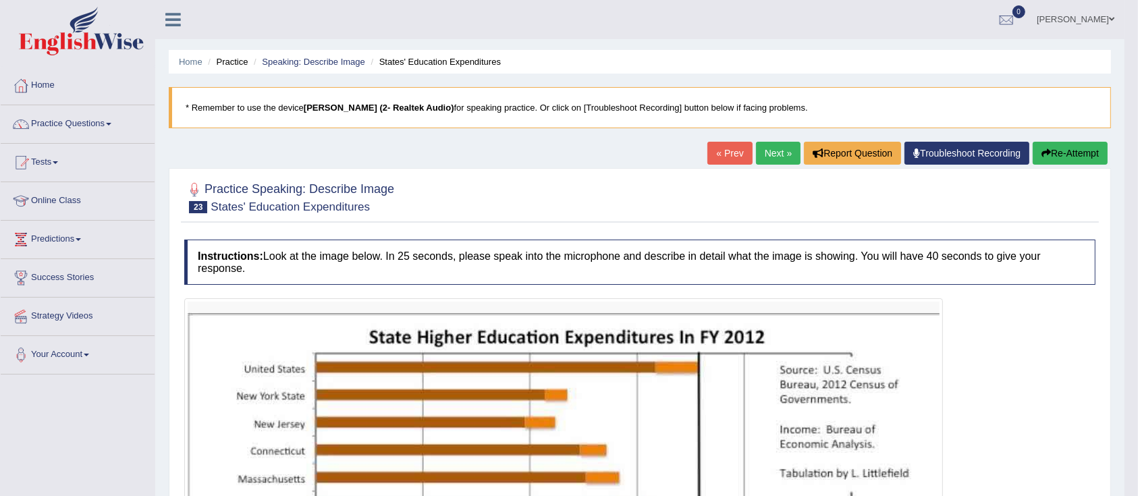
click at [768, 148] on link "Next »" at bounding box center [778, 153] width 45 height 23
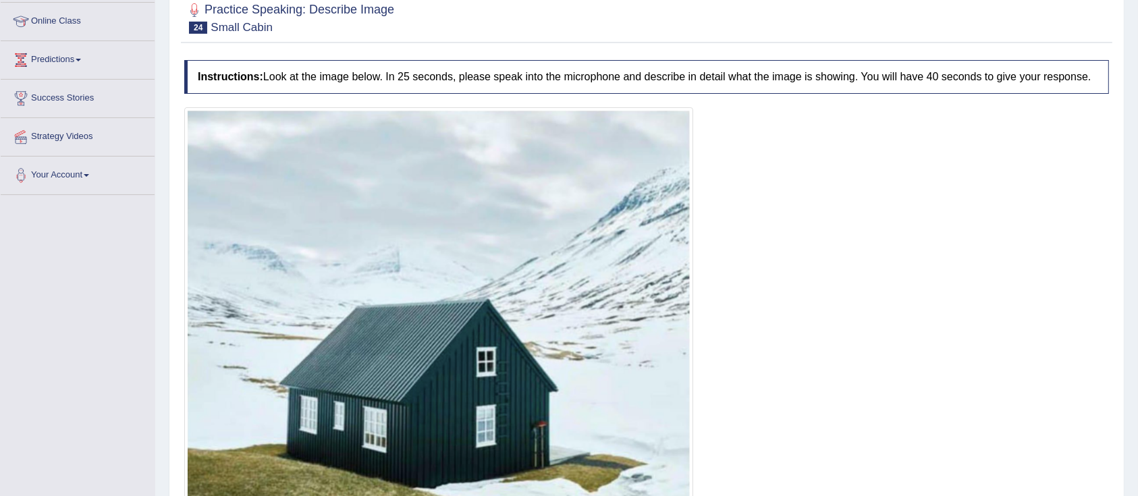
scroll to position [270, 0]
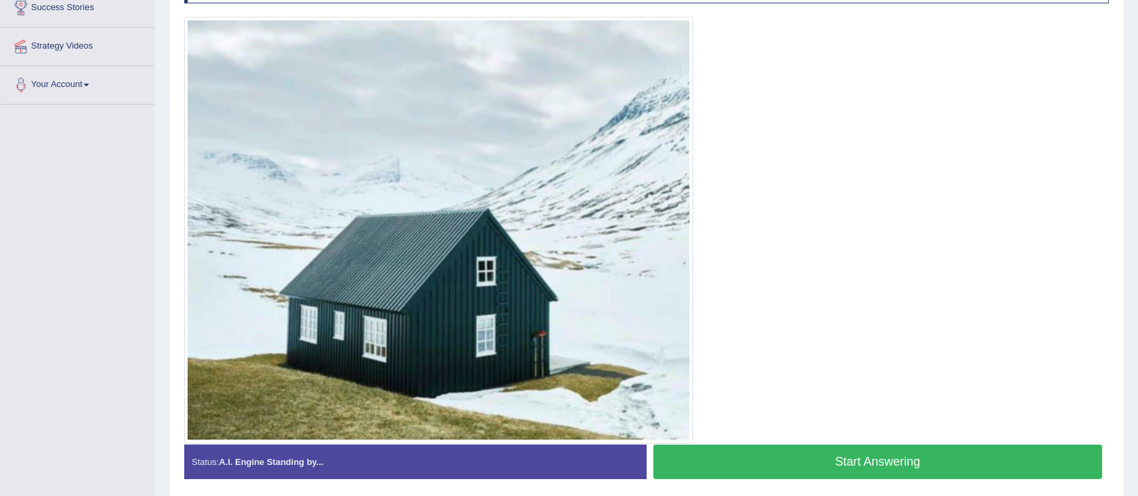
click at [847, 454] on button "Start Answering" at bounding box center [877, 462] width 449 height 34
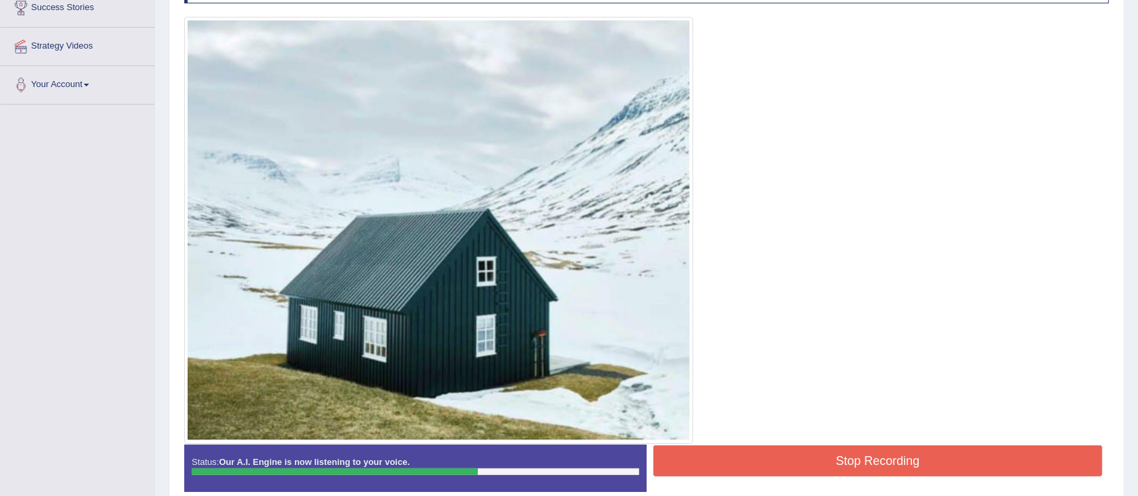
click at [853, 462] on button "Stop Recording" at bounding box center [877, 460] width 449 height 31
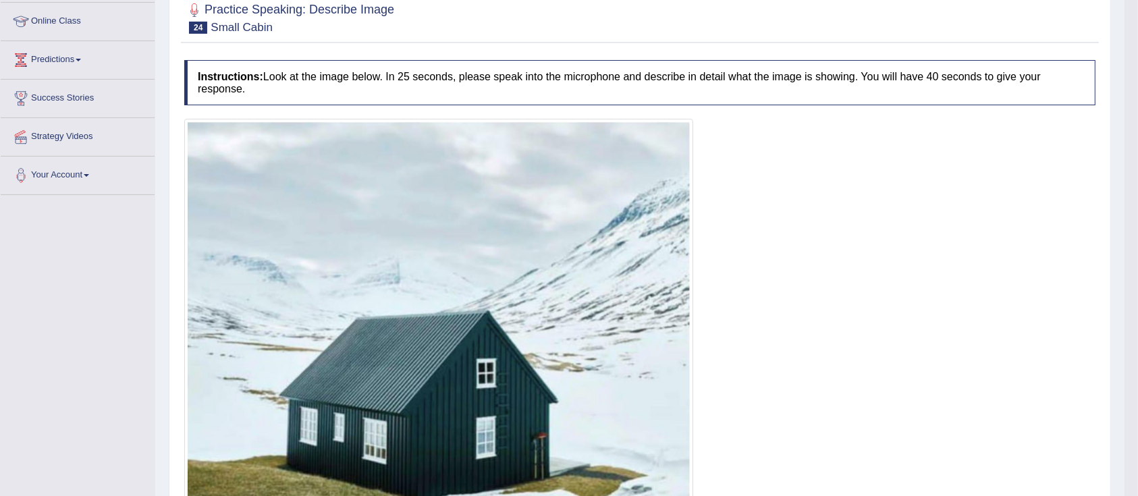
scroll to position [0, 0]
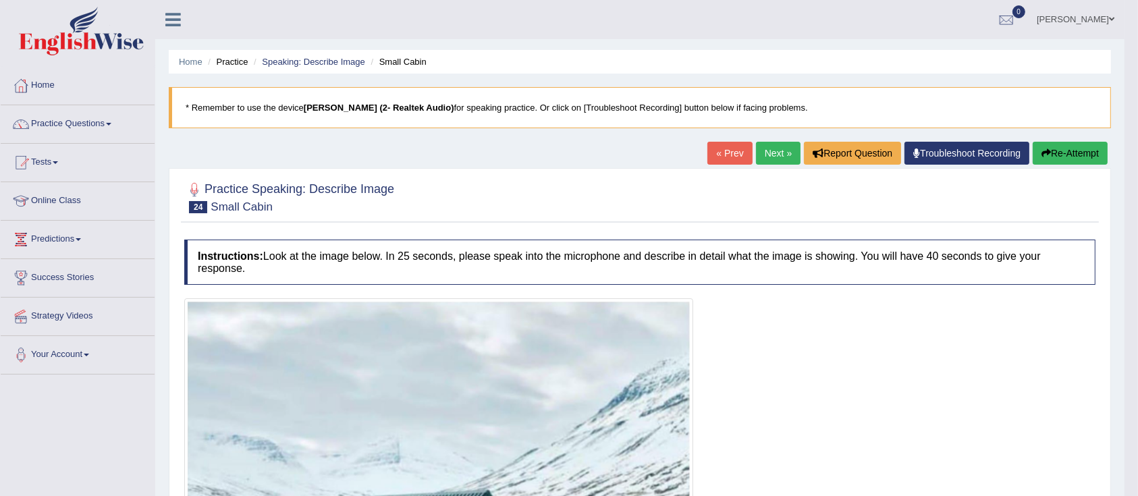
click at [770, 144] on link "Next »" at bounding box center [778, 153] width 45 height 23
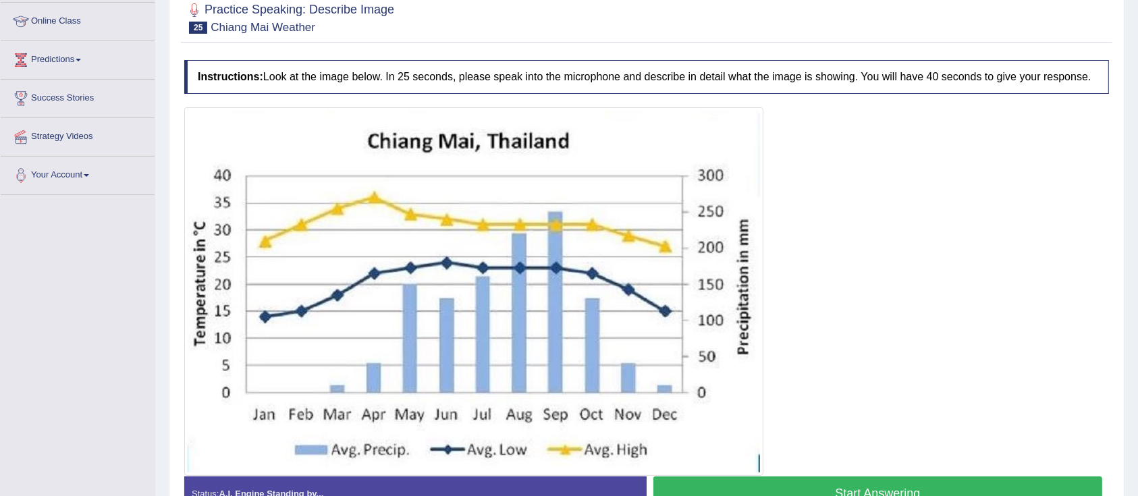
scroll to position [263, 0]
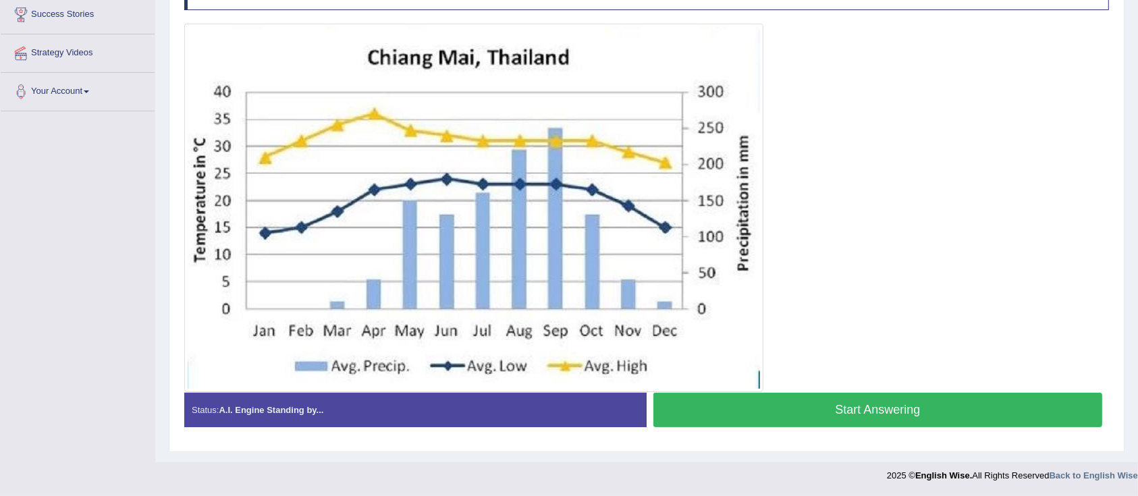
click at [798, 405] on button "Start Answering" at bounding box center [877, 410] width 449 height 34
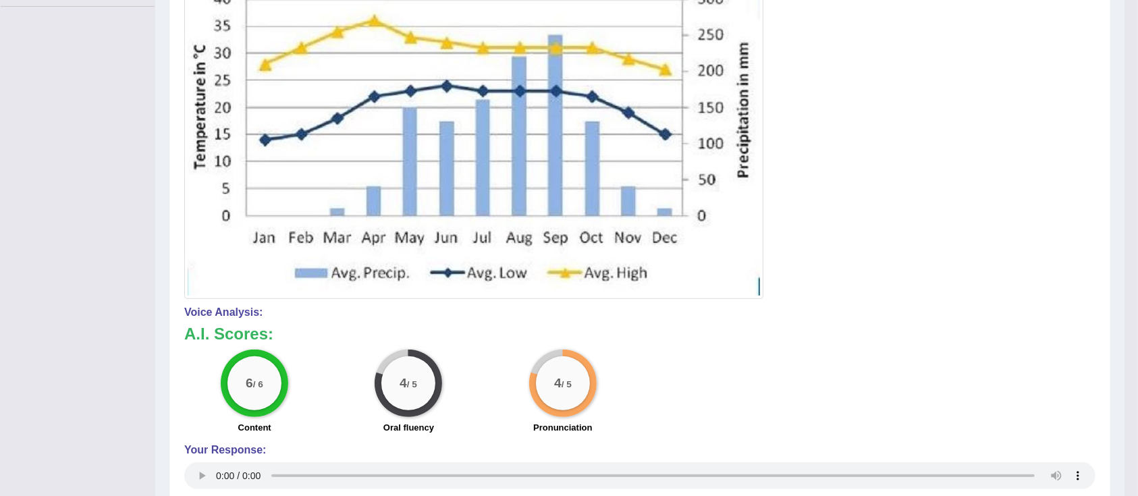
scroll to position [98, 0]
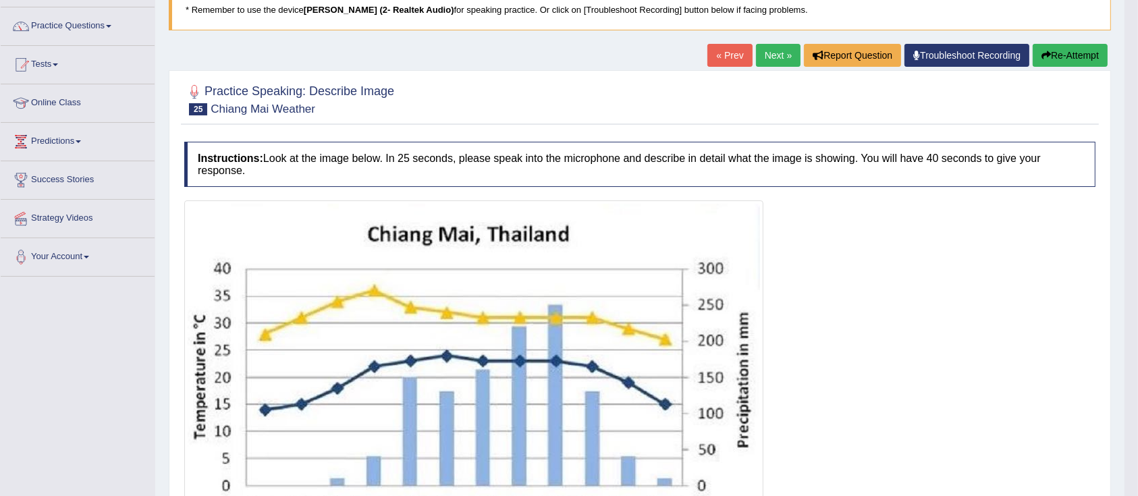
click at [758, 52] on link "Next »" at bounding box center [778, 55] width 45 height 23
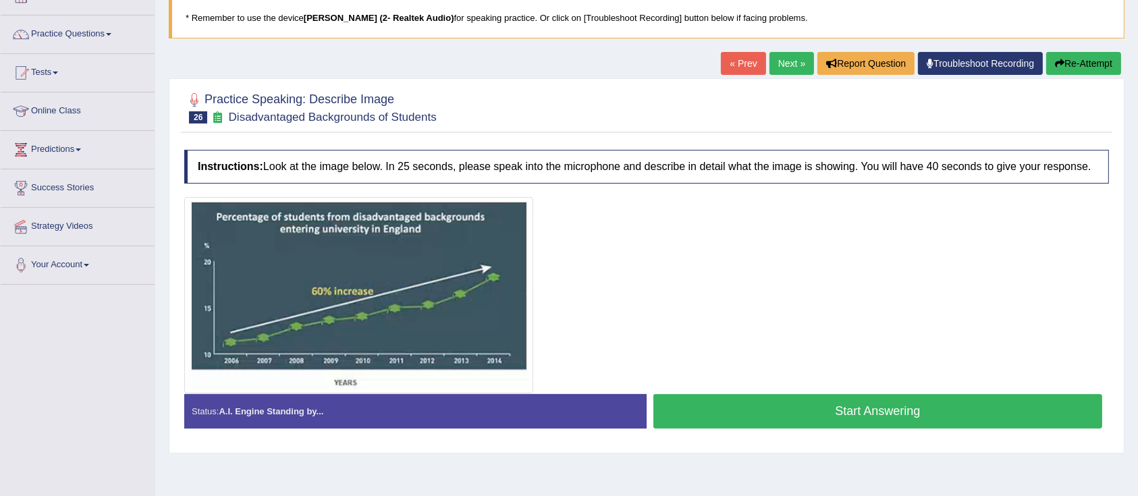
click at [810, 417] on button "Start Answering" at bounding box center [877, 411] width 449 height 34
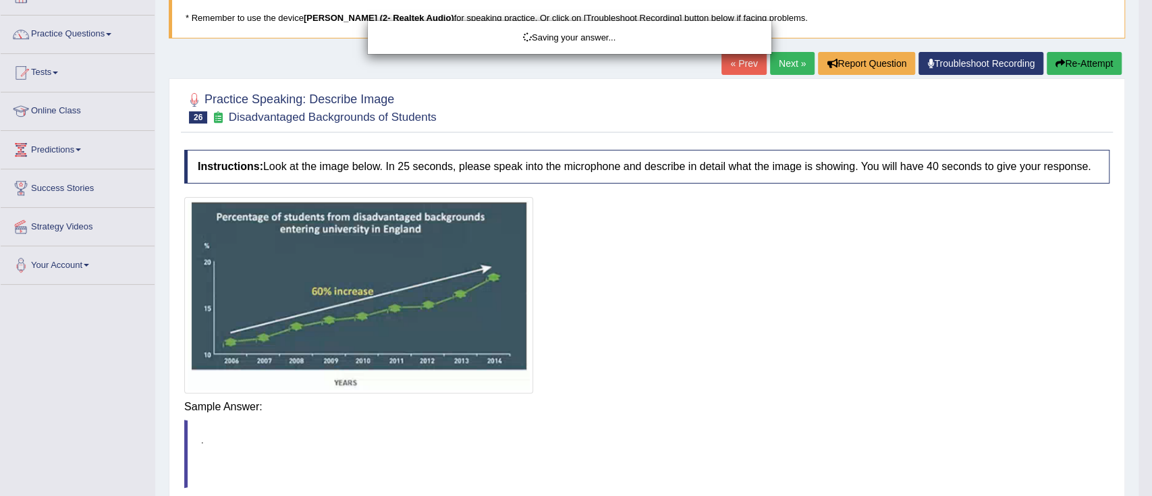
click at [810, 418] on div "Saving your answer..." at bounding box center [576, 248] width 1152 height 496
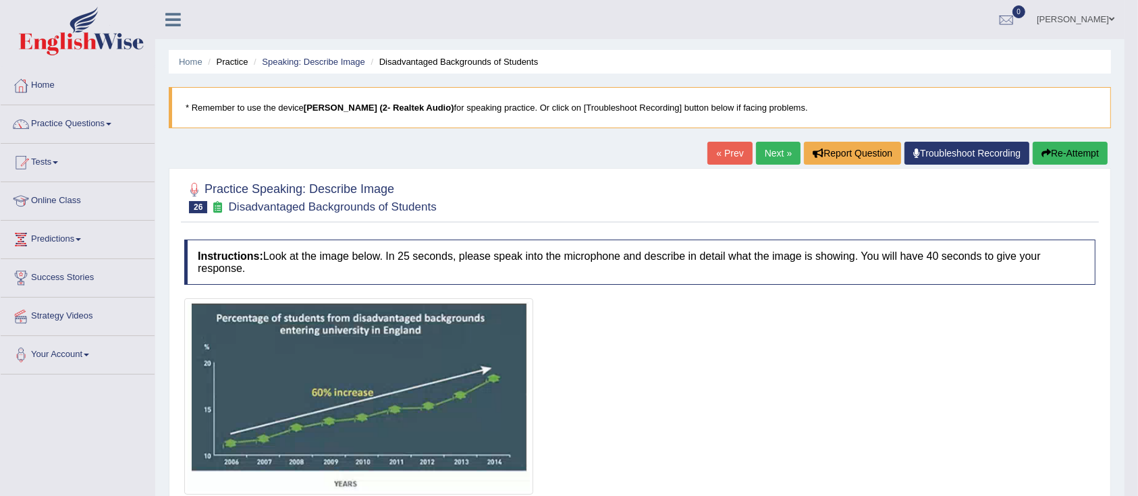
click at [767, 159] on link "Next »" at bounding box center [778, 153] width 45 height 23
